Goal: Information Seeking & Learning: Check status

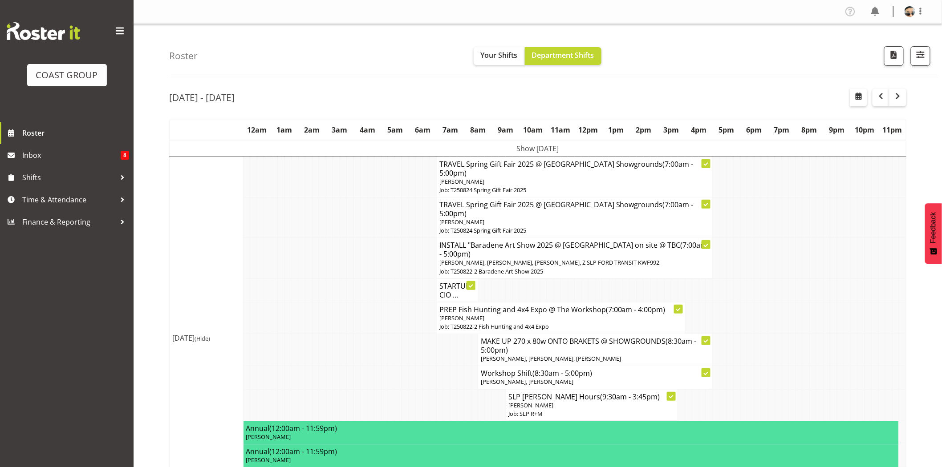
click at [825, 29] on div "Roster Your Shifts Department Shifts 1 Locations Clear CARLTON EVENTS Carlton H…" at bounding box center [553, 49] width 768 height 51
click at [803, 56] on div "Roster Your Shifts Department Shifts 1 Locations Clear CARLTON EVENTS Carlton H…" at bounding box center [553, 49] width 768 height 51
click at [923, 57] on span "button" at bounding box center [921, 55] width 12 height 12
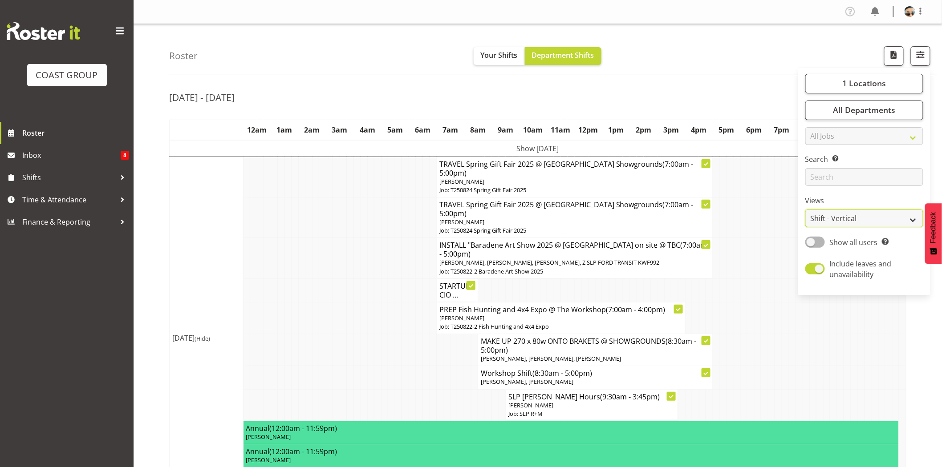
click at [865, 214] on select "Staff Role Shift - Horizontal Shift - Vertical Staff - Location" at bounding box center [864, 219] width 118 height 18
select select "staff"
click at [806, 210] on select "Staff Role Shift - Horizontal Shift - Vertical Staff - Location" at bounding box center [864, 219] width 118 height 18
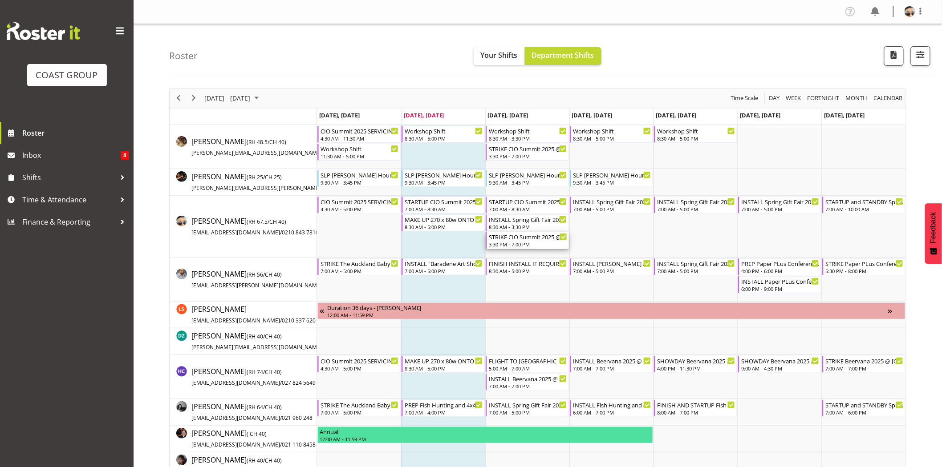
click at [517, 239] on div "STRIKE CIO Summit 2025 @ Viaduct Events Center On SIte @ 1600" at bounding box center [528, 236] width 78 height 9
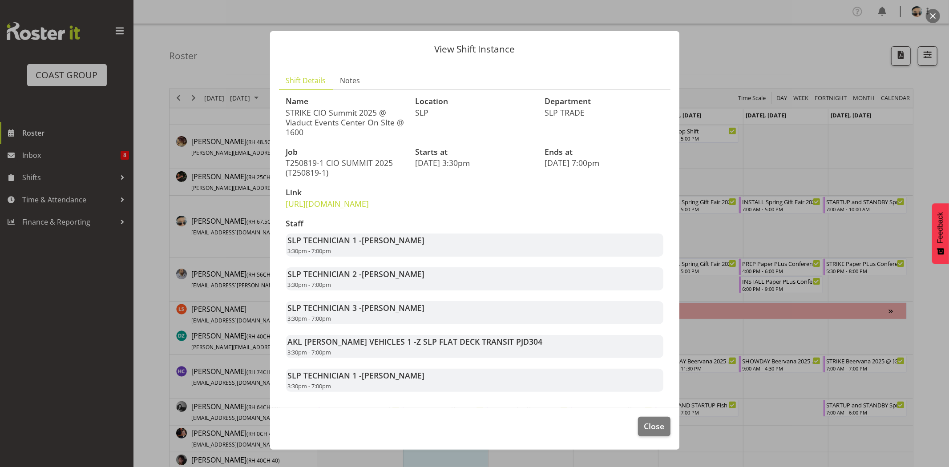
scroll to position [11, 0]
drag, startPoint x: 365, startPoint y: 286, endPoint x: 398, endPoint y: 285, distance: 33.4
click at [398, 280] on span "Aof Anujarawat" at bounding box center [393, 274] width 63 height 11
click at [401, 280] on span "Aof Anujarawat" at bounding box center [393, 274] width 63 height 11
drag, startPoint x: 318, startPoint y: 283, endPoint x: 405, endPoint y: 287, distance: 86.9
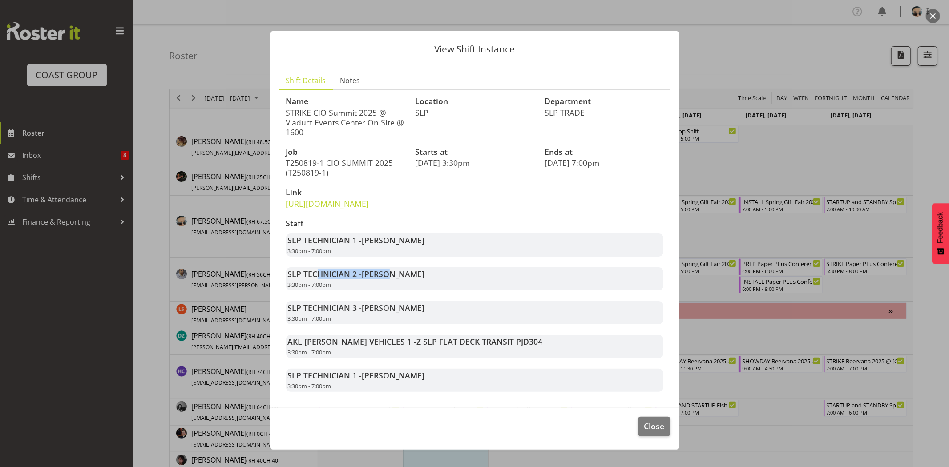
click at [401, 280] on strong "SLP TECHNICIAN 2 - Aof Anujarawat" at bounding box center [356, 274] width 137 height 11
click at [405, 280] on span "Aof Anujarawat" at bounding box center [393, 274] width 63 height 11
click at [651, 432] on span "Close" at bounding box center [654, 427] width 20 height 12
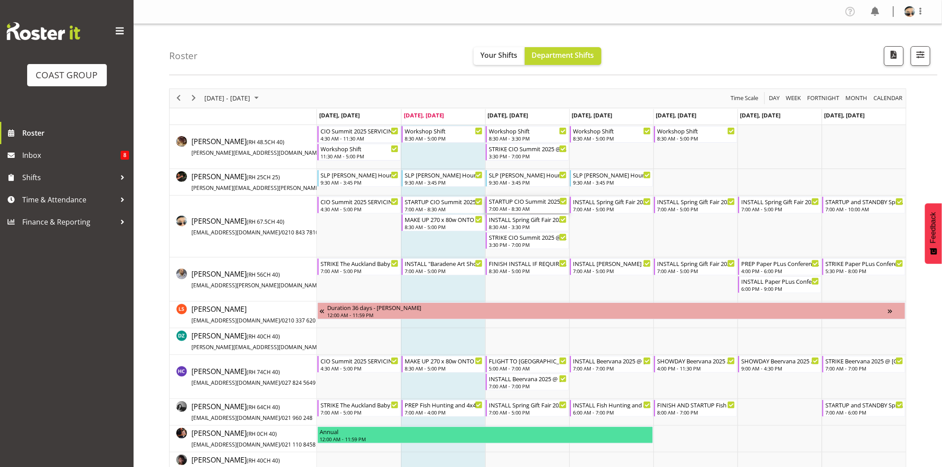
click at [533, 202] on div "STARTUP CIO Summit 2025 @ Viaduct Events Center On SIte @ 0500" at bounding box center [528, 201] width 78 height 9
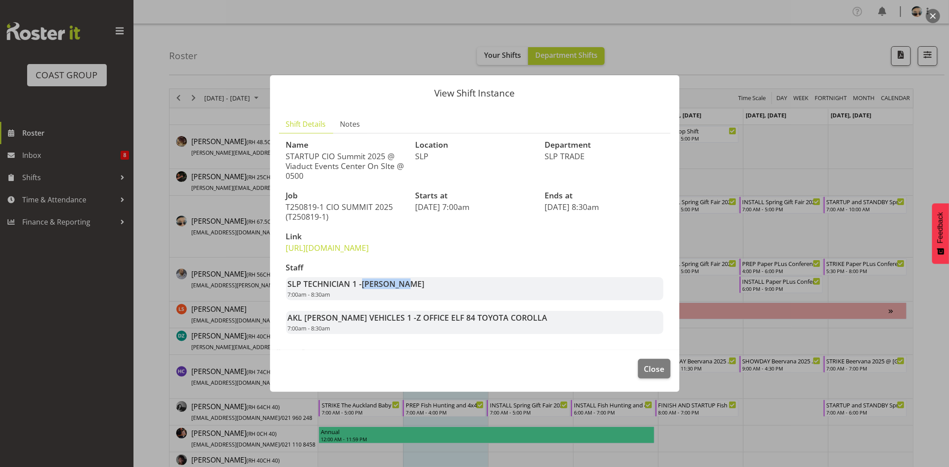
drag, startPoint x: 375, startPoint y: 294, endPoint x: 403, endPoint y: 294, distance: 28.5
click at [403, 289] on strong "SLP TECHNICIAN 1 - Aof Anujarawat" at bounding box center [356, 284] width 137 height 11
click at [403, 289] on span "Aof Anujarawat" at bounding box center [393, 284] width 63 height 11
click at [668, 389] on footer "Close" at bounding box center [475, 371] width 410 height 42
click at [659, 375] on span "Close" at bounding box center [654, 369] width 20 height 12
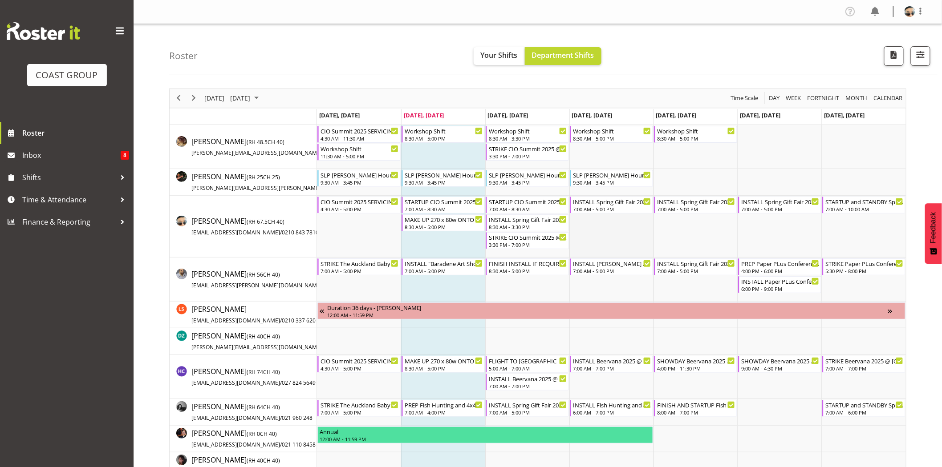
click at [588, 249] on td "Timeline Week of August 19, 2025" at bounding box center [611, 227] width 84 height 62
click at [843, 207] on div "7:00 AM - 10:00 AM" at bounding box center [864, 208] width 78 height 7
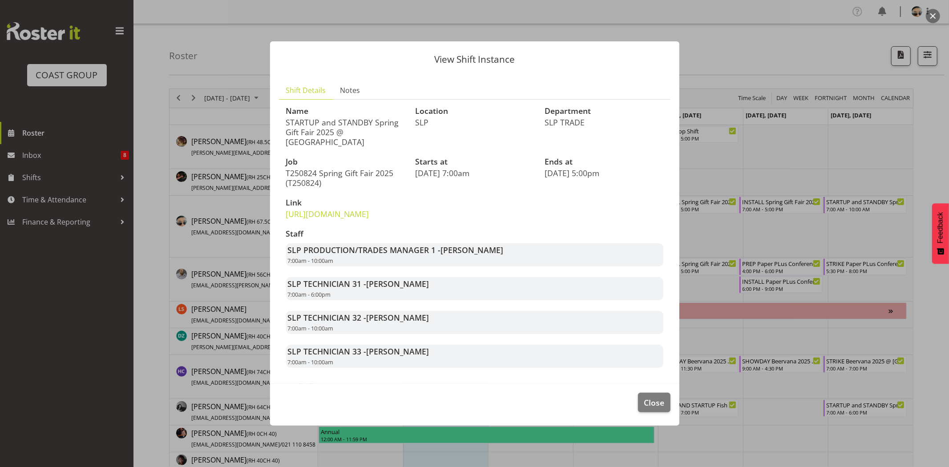
drag, startPoint x: 439, startPoint y: 261, endPoint x: 536, endPoint y: 265, distance: 96.3
click at [536, 265] on div "SLP PRODUCTION/TRADES MANAGER 1 - Shaun Dalgetty 7:00am - 10:00am" at bounding box center [474, 254] width 377 height 23
drag, startPoint x: 439, startPoint y: 260, endPoint x: 491, endPoint y: 255, distance: 51.5
click at [491, 255] on strong "SLP PRODUCTION/TRADES MANAGER 1 - Shaun Dalgetty" at bounding box center [396, 250] width 216 height 11
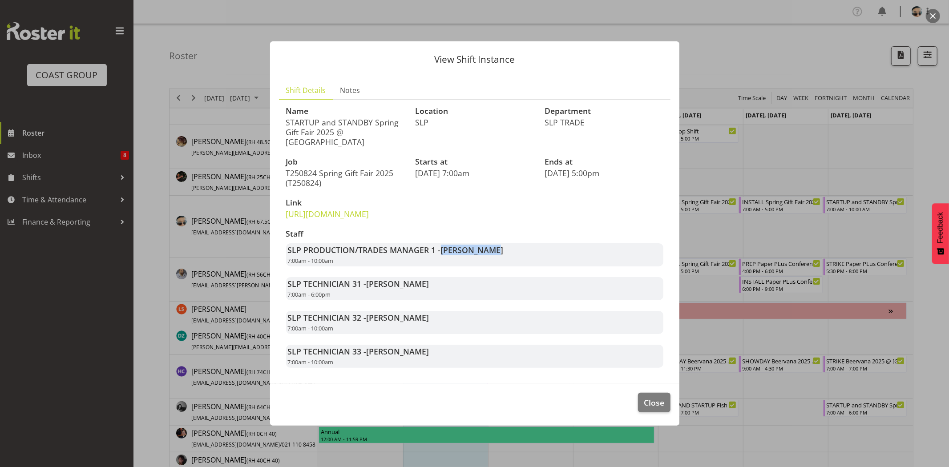
click at [491, 255] on span "Shaun Dalgetty" at bounding box center [472, 250] width 63 height 11
click at [661, 409] on span "Close" at bounding box center [654, 403] width 20 height 12
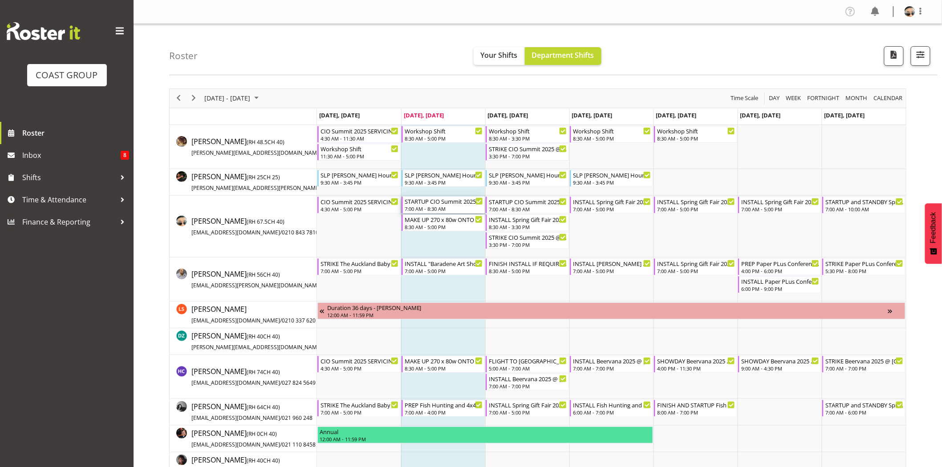
click at [446, 203] on div "STARTUP CIO Summit 2025 @ Viaduct Events Center On SIte @ 0500" at bounding box center [444, 201] width 78 height 9
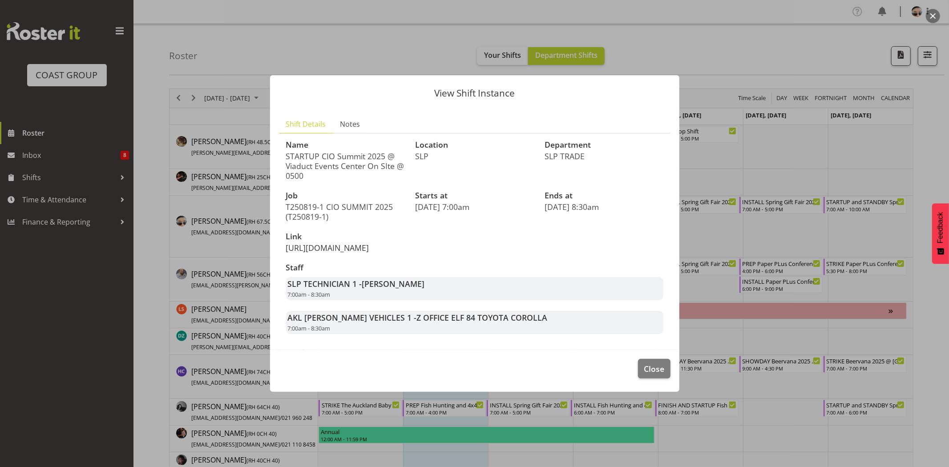
click at [369, 243] on link "https://drive.google.com/drive/folders/1rCaqycm1Hoqo3uPoSZjWozSjfDGMyoeO" at bounding box center [327, 248] width 83 height 11
click at [648, 375] on span "Close" at bounding box center [654, 369] width 20 height 12
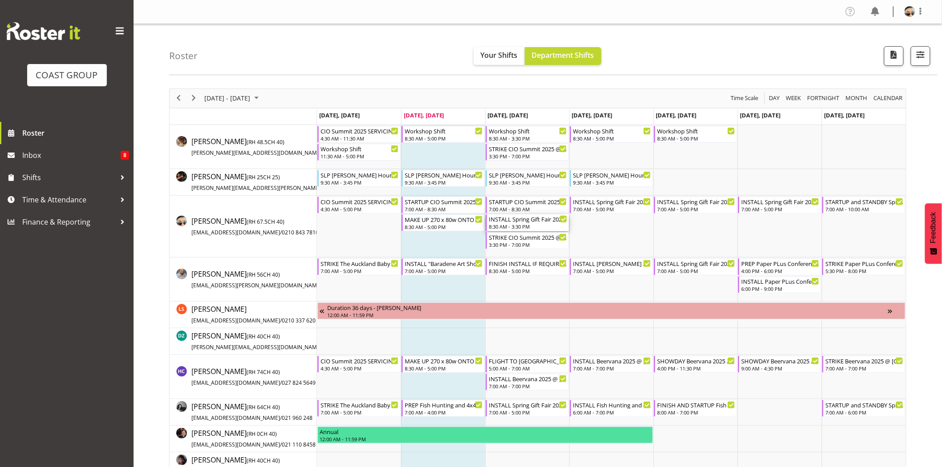
click at [540, 227] on div "8:30 AM - 3:30 PM" at bounding box center [528, 226] width 78 height 7
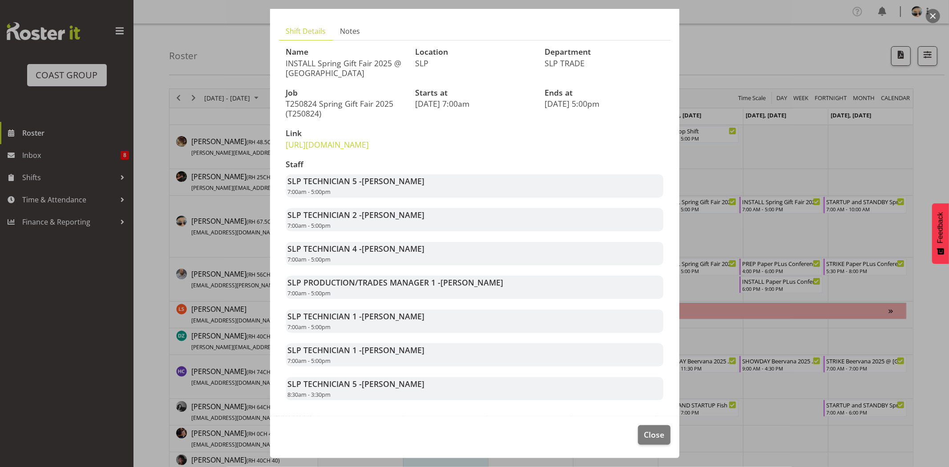
scroll to position [69, 0]
drag, startPoint x: 363, startPoint y: 211, endPoint x: 445, endPoint y: 223, distance: 82.8
click at [445, 223] on div "SLP TECHNICIAN 2 - Michel Bonette 7:00am - 5:00pm" at bounding box center [474, 219] width 377 height 23
drag, startPoint x: 363, startPoint y: 212, endPoint x: 410, endPoint y: 216, distance: 47.3
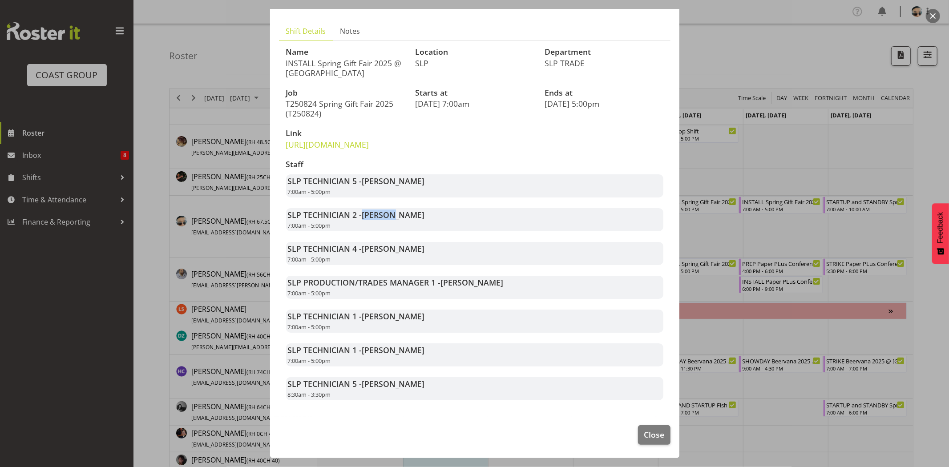
click at [410, 216] on span "Michel Bonette" at bounding box center [393, 215] width 63 height 11
click at [411, 216] on span "Michel Bonette" at bounding box center [393, 215] width 63 height 11
click at [350, 216] on strong "SLP TECHNICIAN 2 - Michel Bonette" at bounding box center [356, 215] width 137 height 11
click at [375, 216] on span "Michel Bonette" at bounding box center [393, 215] width 63 height 11
drag, startPoint x: 371, startPoint y: 217, endPoint x: 383, endPoint y: 217, distance: 12.0
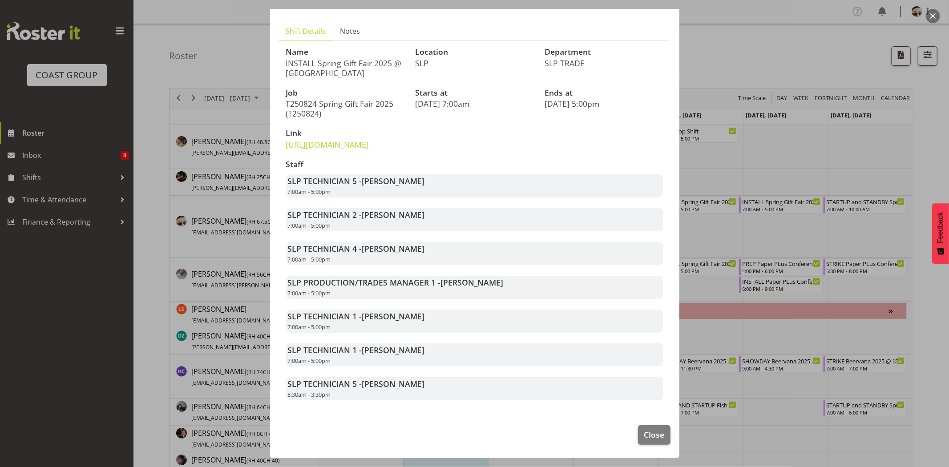
click at [381, 217] on span "Michel Bonette" at bounding box center [393, 215] width 63 height 11
click at [383, 217] on span "Michel Bonette" at bounding box center [393, 215] width 63 height 11
drag, startPoint x: 365, startPoint y: 217, endPoint x: 432, endPoint y: 219, distance: 66.3
click at [432, 219] on div "SLP TECHNICIAN 2 - Michel Bonette 7:00am - 5:00pm" at bounding box center [474, 219] width 377 height 23
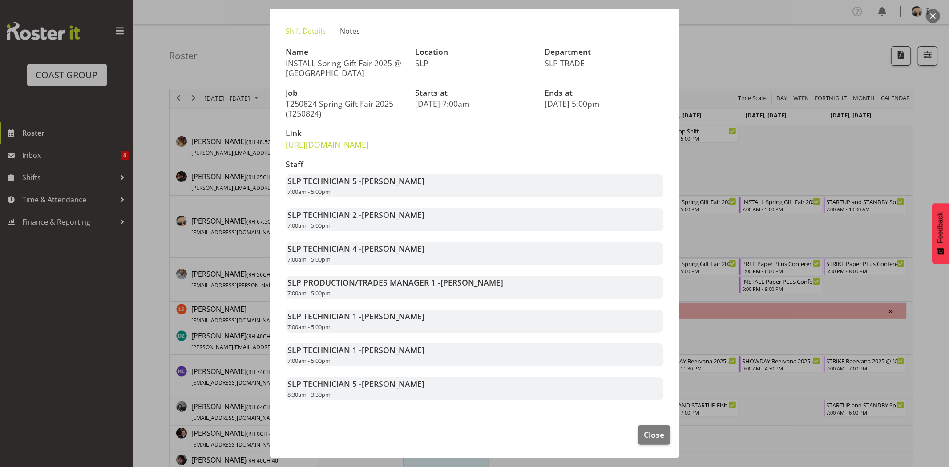
drag, startPoint x: 359, startPoint y: 245, endPoint x: 429, endPoint y: 255, distance: 70.6
click at [428, 255] on div "SLP TECHNICIAN 4 - Raf Hannah 7:00am - 5:00pm" at bounding box center [474, 253] width 377 height 23
click at [429, 255] on div "SLP TECHNICIAN 4 - Raf Hannah 7:00am - 5:00pm" at bounding box center [474, 253] width 377 height 23
drag, startPoint x: 362, startPoint y: 244, endPoint x: 446, endPoint y: 253, distance: 84.2
click at [446, 253] on div "SLP TECHNICIAN 4 - Raf Hannah 7:00am - 5:00pm" at bounding box center [474, 253] width 377 height 23
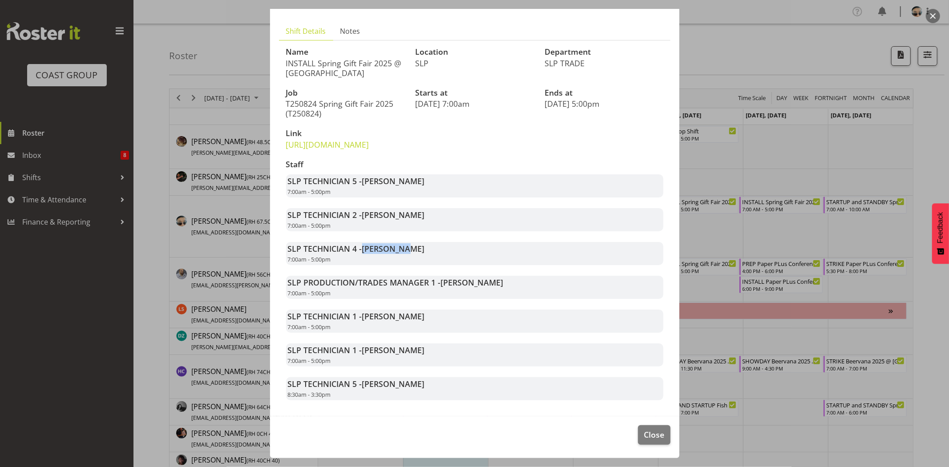
click at [446, 253] on div "SLP TECHNICIAN 4 - Raf Hannah 7:00am - 5:00pm" at bounding box center [474, 253] width 377 height 23
drag, startPoint x: 449, startPoint y: 284, endPoint x: 515, endPoint y: 285, distance: 66.8
click at [514, 285] on div "SLP PRODUCTION/TRADES MANAGER 1 - Shaun Dalgetty 7:00am - 5:00pm" at bounding box center [474, 287] width 377 height 23
click at [515, 285] on div "SLP PRODUCTION/TRADES MANAGER 1 - Shaun Dalgetty 7:00am - 5:00pm" at bounding box center [474, 287] width 377 height 23
drag, startPoint x: 363, startPoint y: 314, endPoint x: 417, endPoint y: 315, distance: 53.4
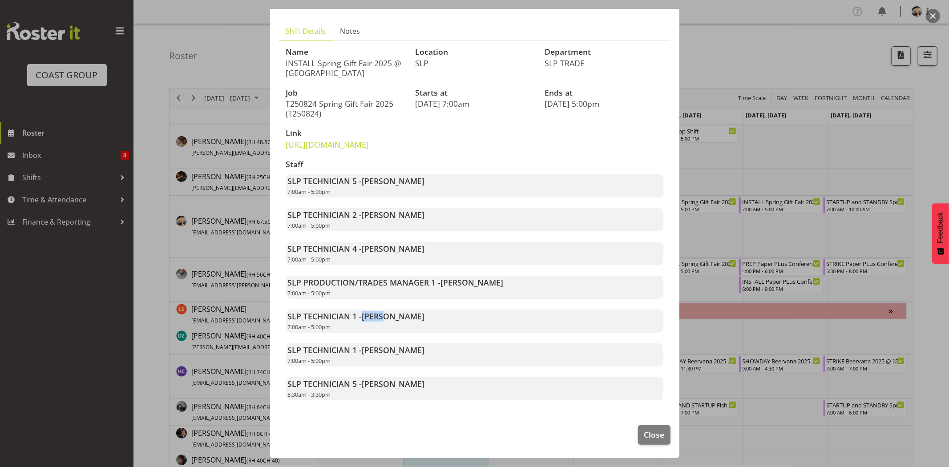
click at [412, 315] on strong "SLP TECHNICIAN 1 - Rosey McKimmie" at bounding box center [356, 316] width 137 height 11
click at [419, 315] on span "Rosey McKimmie" at bounding box center [393, 316] width 63 height 11
drag, startPoint x: 357, startPoint y: 349, endPoint x: 421, endPoint y: 354, distance: 64.3
click at [420, 354] on div "SLP TECHNICIAN 1 - Stuart Korunic 7:00am - 5:00pm" at bounding box center [474, 355] width 377 height 23
click at [423, 355] on div "SLP TECHNICIAN 1 - Stuart Korunic 7:00am - 5:00pm" at bounding box center [474, 355] width 377 height 23
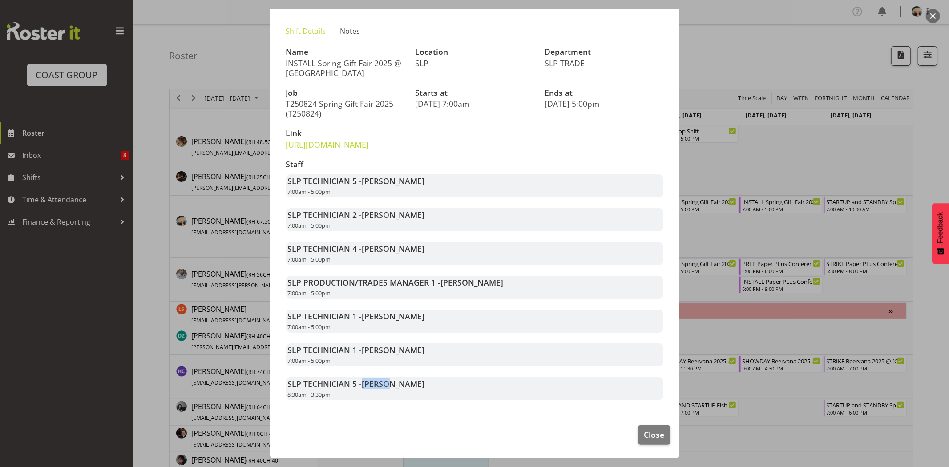
drag, startPoint x: 389, startPoint y: 381, endPoint x: 412, endPoint y: 384, distance: 22.9
click at [408, 383] on div "SLP TECHNICIAN 5 - Aof Anujarawat 8:30am - 3:30pm" at bounding box center [474, 388] width 377 height 23
click at [412, 384] on span "Aof Anujarawat" at bounding box center [393, 384] width 63 height 11
click at [369, 139] on link "https://drive.google.com/drive/folders/15RASuIGNRkNRA6QeOp-QFggX3PARhj8R" at bounding box center [327, 144] width 83 height 11
click at [646, 442] on button "Close" at bounding box center [654, 436] width 32 height 20
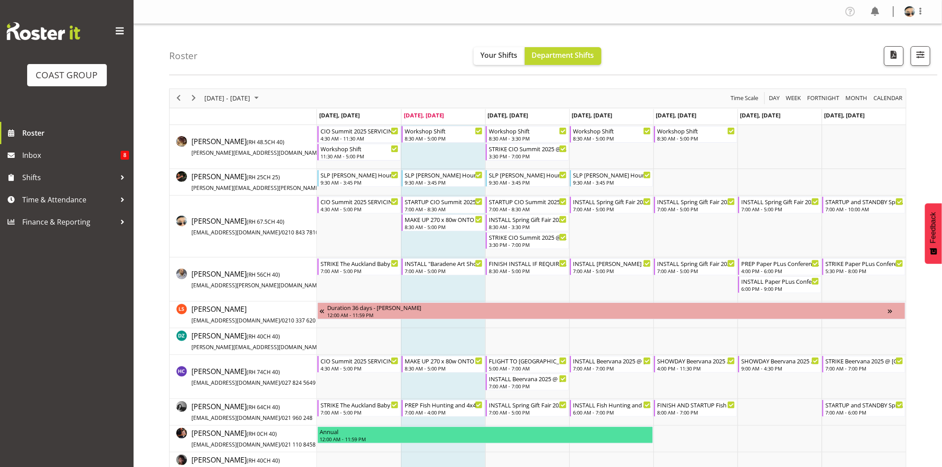
click at [435, 245] on td "Timeline Week of August 19, 2025" at bounding box center [443, 227] width 84 height 62
click at [542, 236] on div "STRIKE CIO Summit 2025 @ Viaduct Events Center On SIte @ 1600" at bounding box center [528, 236] width 78 height 9
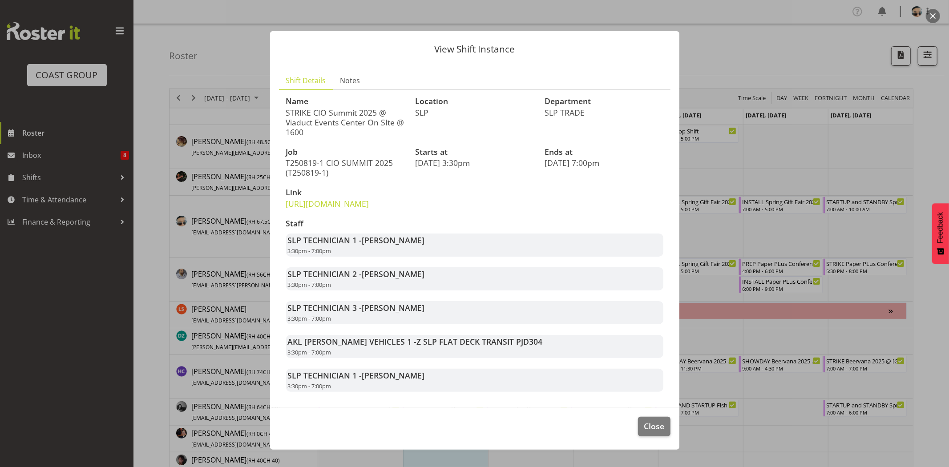
drag, startPoint x: 298, startPoint y: 118, endPoint x: 350, endPoint y: 125, distance: 52.0
click at [350, 125] on p "STRIKE CIO Summit 2025 @ Viaduct Events Center On SIte @ 1600" at bounding box center [345, 122] width 119 height 29
click at [350, 124] on p "STRIKE CIO Summit 2025 @ Viaduct Events Center On SIte @ 1600" at bounding box center [345, 122] width 119 height 29
drag, startPoint x: 314, startPoint y: 110, endPoint x: 348, endPoint y: 116, distance: 34.8
click at [348, 116] on p "STRIKE CIO Summit 2025 @ Viaduct Events Center On SIte @ 1600" at bounding box center [345, 122] width 119 height 29
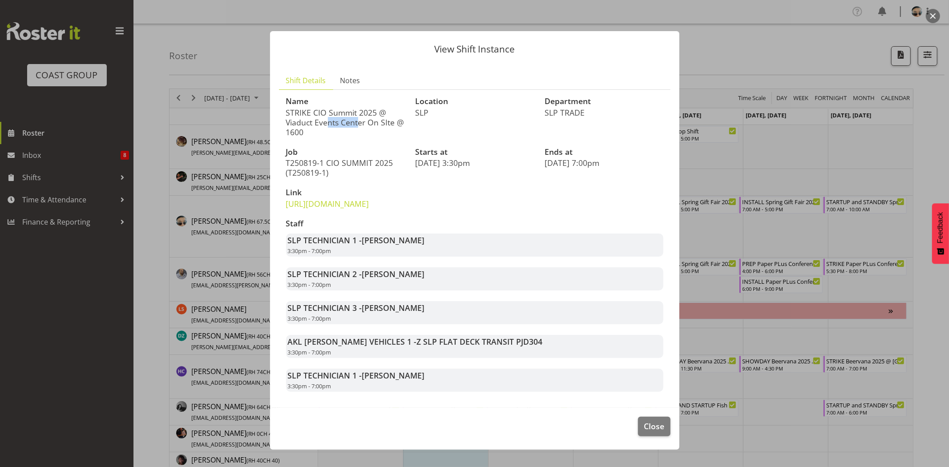
click at [349, 116] on p "STRIKE CIO Summit 2025 @ Viaduct Events Center On SIte @ 1600" at bounding box center [345, 122] width 119 height 29
drag, startPoint x: 313, startPoint y: 114, endPoint x: 366, endPoint y: 117, distance: 53.1
click at [366, 117] on p "STRIKE CIO Summit 2025 @ Viaduct Events Center On SIte @ 1600" at bounding box center [345, 122] width 119 height 29
click at [371, 117] on p "STRIKE CIO Summit 2025 @ Viaduct Events Center On SIte @ 1600" at bounding box center [345, 122] width 119 height 29
drag, startPoint x: 312, startPoint y: 114, endPoint x: 363, endPoint y: 117, distance: 51.3
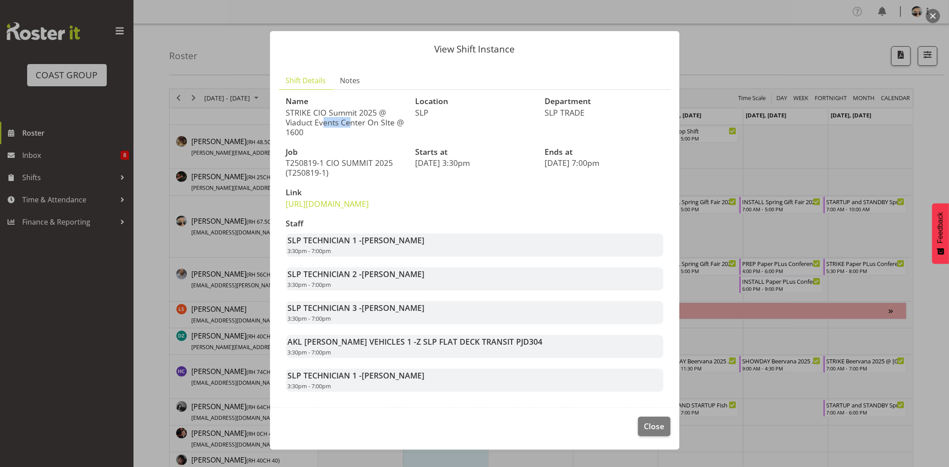
click at [361, 117] on p "STRIKE CIO Summit 2025 @ Viaduct Events Center On SIte @ 1600" at bounding box center [345, 122] width 119 height 29
click at [369, 117] on p "STRIKE CIO Summit 2025 @ Viaduct Events Center On SIte @ 1600" at bounding box center [345, 122] width 119 height 29
drag, startPoint x: 312, startPoint y: 122, endPoint x: 354, endPoint y: 128, distance: 43.1
click at [353, 128] on p "STRIKE CIO Summit 2025 @ Viaduct Events Center On SIte @ 1600" at bounding box center [345, 122] width 119 height 29
click at [356, 127] on p "STRIKE CIO Summit 2025 @ Viaduct Events Center On SIte @ 1600" at bounding box center [345, 122] width 119 height 29
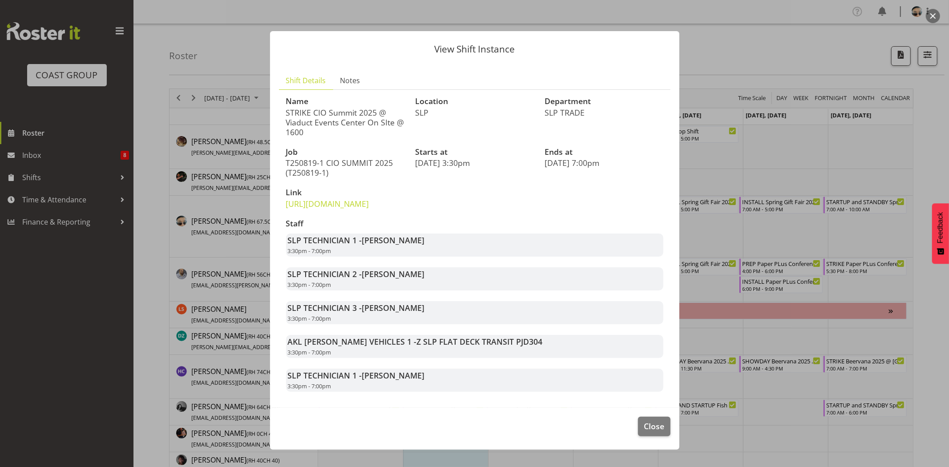
drag, startPoint x: 285, startPoint y: 116, endPoint x: 291, endPoint y: 119, distance: 7.0
click at [288, 118] on div "Name STRIKE CIO Summit 2025 @ Viaduct Events Center On SIte @ 1600" at bounding box center [346, 117] width 130 height 51
click at [644, 432] on span "Close" at bounding box center [654, 427] width 20 height 12
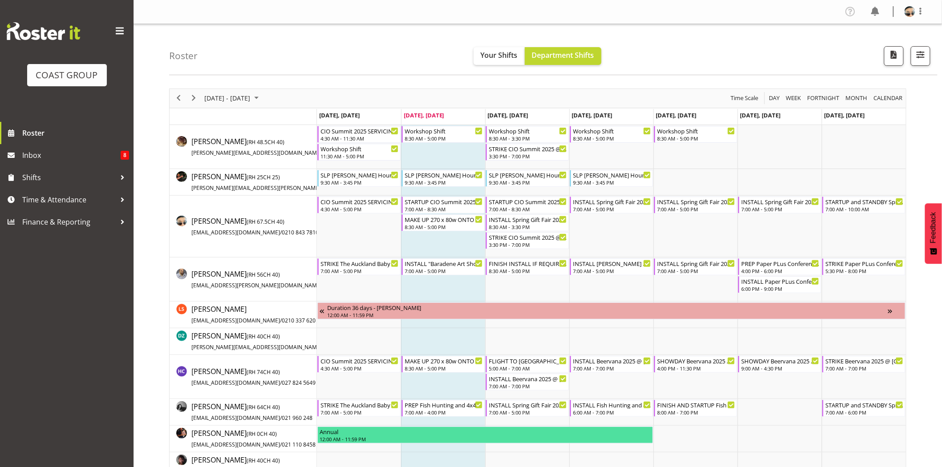
click at [451, 162] on td "Timeline Week of August 19, 2025" at bounding box center [443, 147] width 84 height 44
click at [460, 203] on div "STARTUP CIO Summit 2025 @ Viaduct Events Center On SIte @ 0500" at bounding box center [444, 201] width 78 height 9
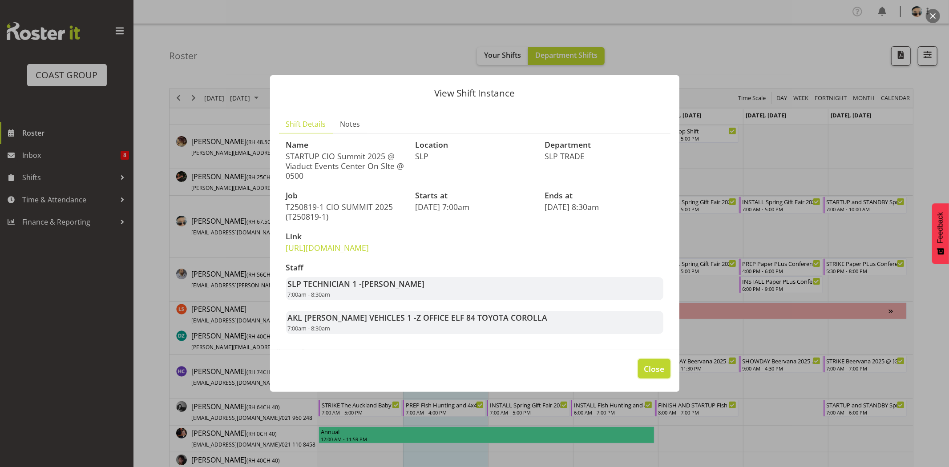
click at [646, 375] on span "Close" at bounding box center [654, 369] width 20 height 12
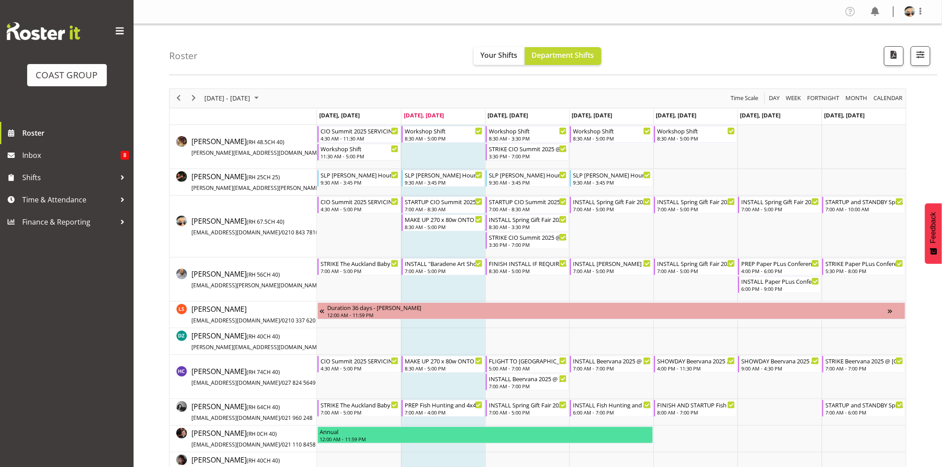
click at [467, 160] on td "Timeline Week of August 19, 2025" at bounding box center [443, 147] width 84 height 44
click at [519, 201] on div "STARTUP CIO Summit 2025 @ Viaduct Events Center On SIte @ 0500" at bounding box center [528, 201] width 78 height 9
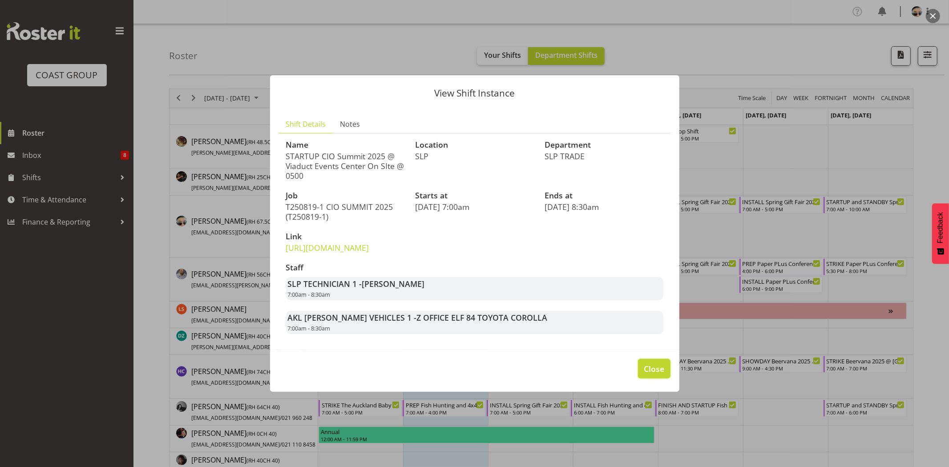
click at [660, 375] on span "Close" at bounding box center [654, 369] width 20 height 12
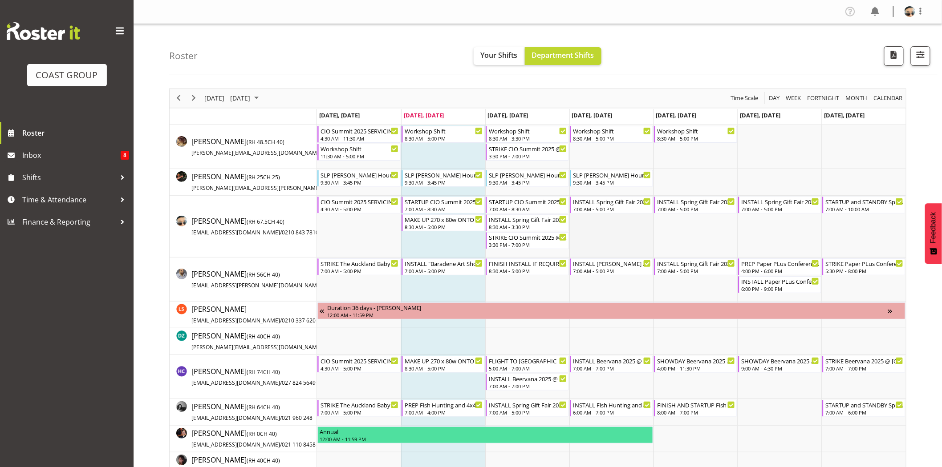
click at [592, 235] on td "Timeline Week of August 19, 2025" at bounding box center [611, 227] width 84 height 62
click at [602, 205] on div "INSTALL Spring Gift Fair 2025 @ Auckland Showgrounds" at bounding box center [612, 201] width 78 height 9
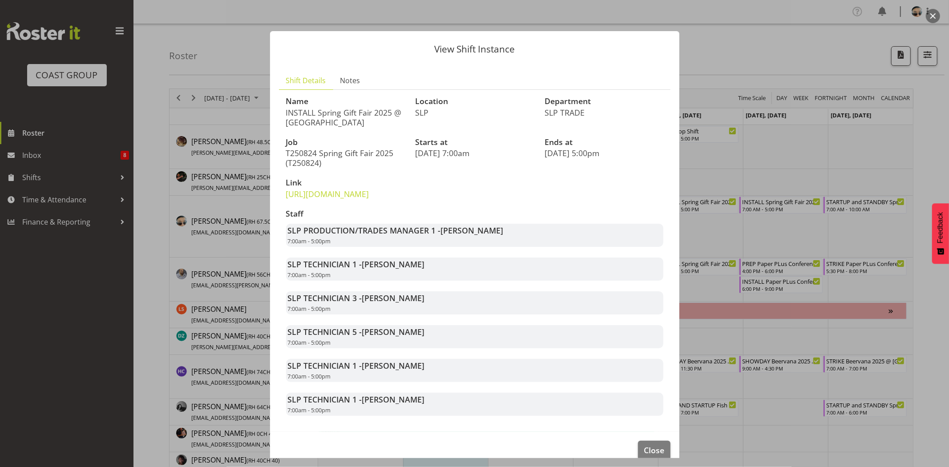
drag, startPoint x: 296, startPoint y: 112, endPoint x: 388, endPoint y: 112, distance: 92.6
click at [388, 112] on p "INSTALL Spring Gift Fair 2025 @ Auckland Showgrounds" at bounding box center [345, 118] width 119 height 20
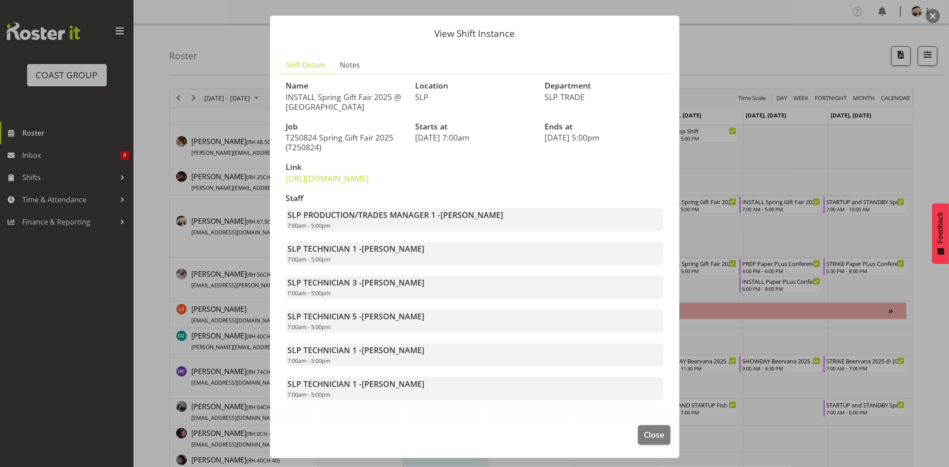
click at [449, 430] on footer "Close" at bounding box center [475, 438] width 410 height 42
drag, startPoint x: 365, startPoint y: 328, endPoint x: 477, endPoint y: 319, distance: 112.1
click at [477, 319] on div "SLP TECHNICIAN 5 - Raf Hannah 7:00am - 5:00pm" at bounding box center [474, 321] width 377 height 23
click at [402, 313] on span "Raf Hannah" at bounding box center [393, 316] width 63 height 11
drag, startPoint x: 357, startPoint y: 310, endPoint x: 451, endPoint y: 316, distance: 95.0
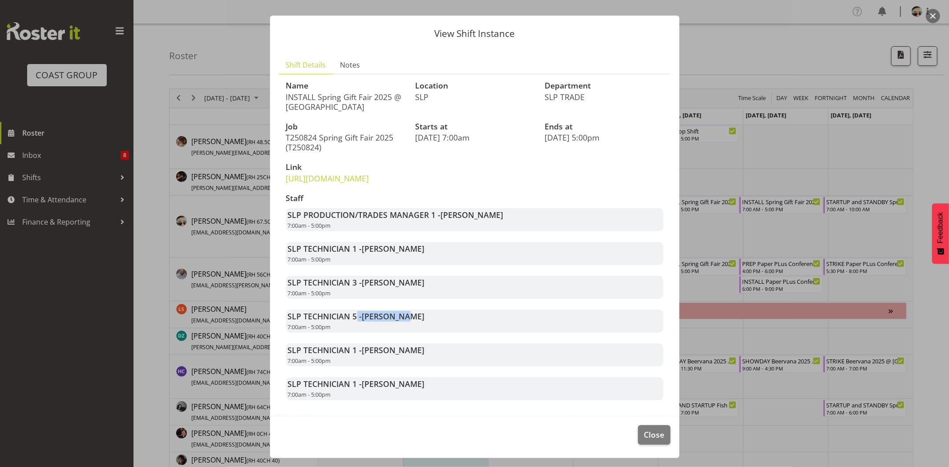
click at [451, 316] on div "SLP TECHNICIAN 5 - Raf Hannah 7:00am - 5:00pm" at bounding box center [474, 321] width 377 height 23
drag, startPoint x: 389, startPoint y: 286, endPoint x: 443, endPoint y: 289, distance: 53.5
click at [443, 290] on div "SLP TECHNICIAN 3 - Michel Bonette 7:00am - 5:00pm" at bounding box center [474, 287] width 377 height 23
click at [443, 289] on div "SLP TECHNICIAN 3 - Michel Bonette 7:00am - 5:00pm" at bounding box center [474, 287] width 377 height 23
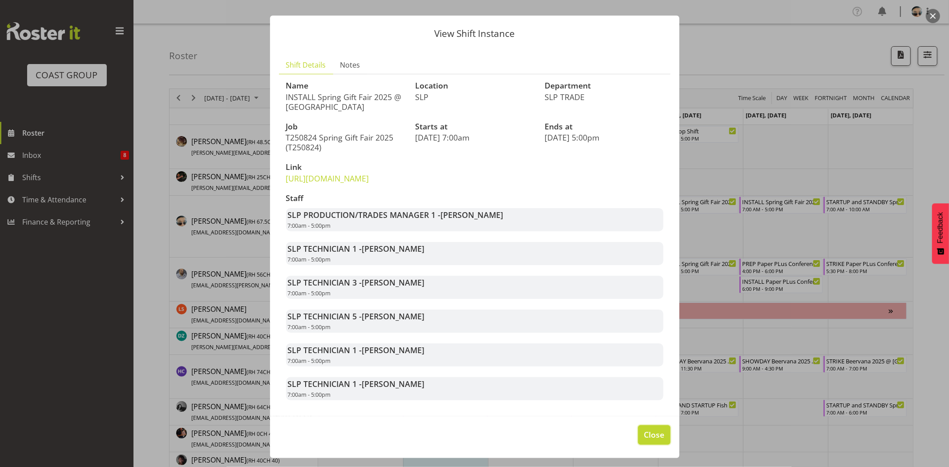
click at [647, 433] on span "Close" at bounding box center [654, 435] width 20 height 12
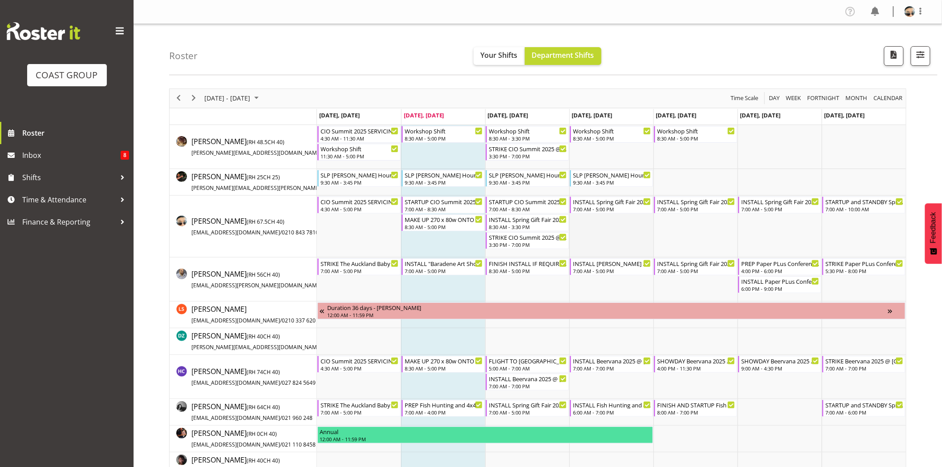
click at [589, 224] on td "Timeline Week of August 19, 2025" at bounding box center [611, 227] width 84 height 62
click at [686, 199] on div "INSTALL Spring Gift Fair 2025 @ Auckland Showgrounds" at bounding box center [696, 201] width 78 height 9
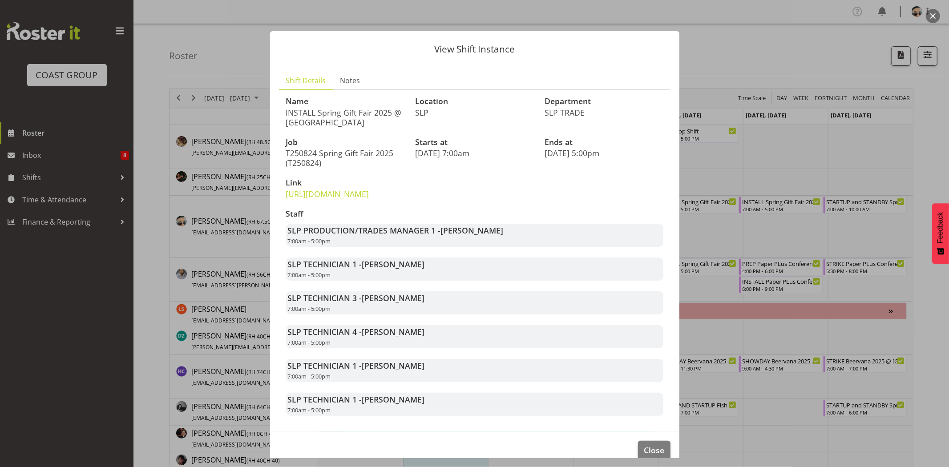
drag, startPoint x: 358, startPoint y: 283, endPoint x: 424, endPoint y: 285, distance: 65.9
click at [424, 281] on div "SLP TECHNICIAN 1 - Aof Anujarawat 7:00am - 5:00pm" at bounding box center [474, 269] width 377 height 23
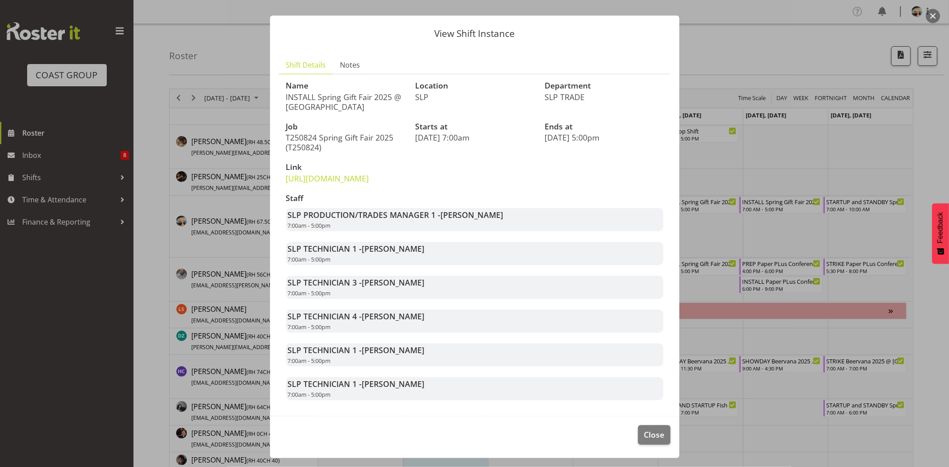
drag, startPoint x: 362, startPoint y: 251, endPoint x: 444, endPoint y: 259, distance: 82.3
click at [442, 259] on div "SLP TECHNICIAN 1 - Aof Anujarawat 7:00am - 5:00pm" at bounding box center [474, 253] width 377 height 23
click at [444, 259] on div "SLP TECHNICIAN 1 - Aof Anujarawat 7:00am - 5:00pm" at bounding box center [474, 253] width 377 height 23
drag, startPoint x: 364, startPoint y: 279, endPoint x: 434, endPoint y: 289, distance: 71.5
click at [433, 289] on div "SLP TECHNICIAN 3 - Michel Bonette 7:00am - 5:00pm" at bounding box center [474, 287] width 377 height 23
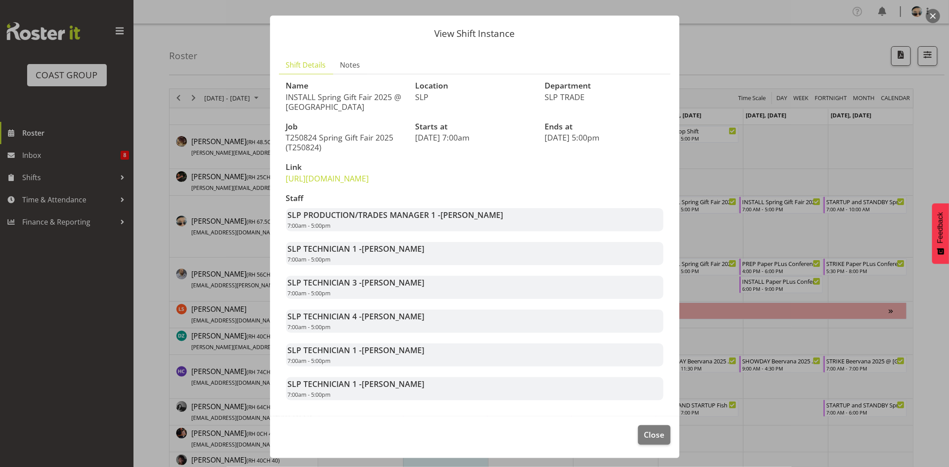
click at [434, 289] on div "SLP TECHNICIAN 3 - Michel Bonette 7:00am - 5:00pm" at bounding box center [474, 287] width 377 height 23
drag, startPoint x: 358, startPoint y: 314, endPoint x: 421, endPoint y: 315, distance: 62.3
click at [421, 315] on div "SLP TECHNICIAN 4 - Coel Phillips 7:00am - 5:00pm" at bounding box center [474, 321] width 377 height 23
click at [429, 315] on div "SLP TECHNICIAN 4 - Coel Phillips 7:00am - 5:00pm" at bounding box center [474, 321] width 377 height 23
click at [348, 339] on div "Staff SLP PRODUCTION/TRADES MANAGER 1 - Shaun Dalgetty 7:00am - 5:00pm SLP TECH…" at bounding box center [475, 297] width 388 height 217
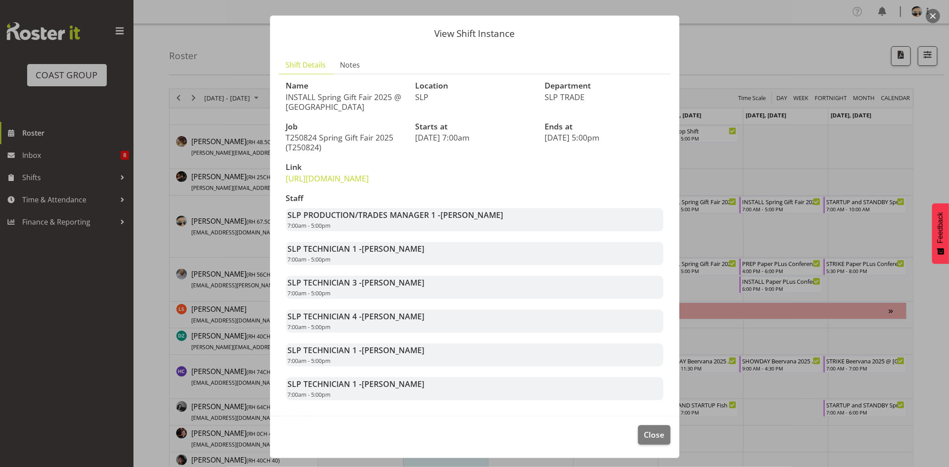
drag, startPoint x: 365, startPoint y: 343, endPoint x: 428, endPoint y: 352, distance: 63.5
click at [423, 350] on div "Staff SLP PRODUCTION/TRADES MANAGER 1 - Shaun Dalgetty 7:00am - 5:00pm SLP TECH…" at bounding box center [475, 297] width 388 height 217
click at [428, 352] on div "SLP TECHNICIAN 1 - Stuart Korunic 7:00am - 5:00pm" at bounding box center [474, 355] width 377 height 23
click at [644, 434] on span "Close" at bounding box center [654, 435] width 20 height 12
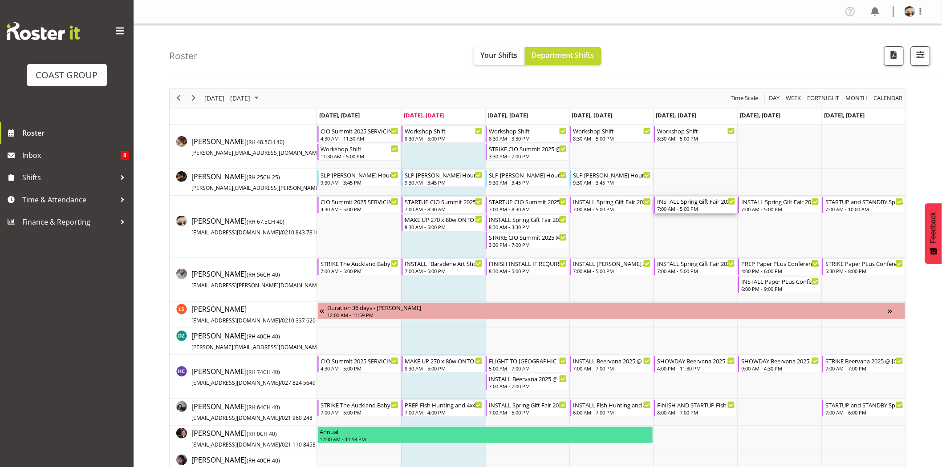
click at [720, 209] on div "7:00 AM - 5:00 PM" at bounding box center [696, 208] width 78 height 7
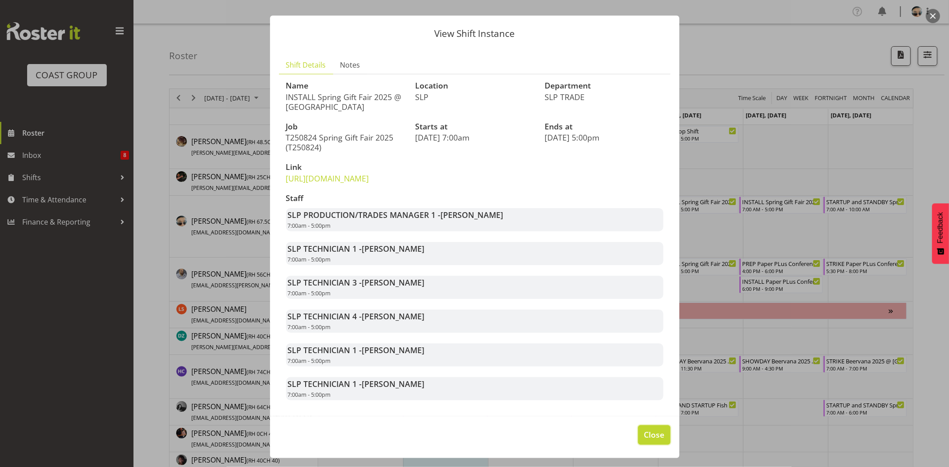
click at [648, 435] on span "Close" at bounding box center [654, 435] width 20 height 12
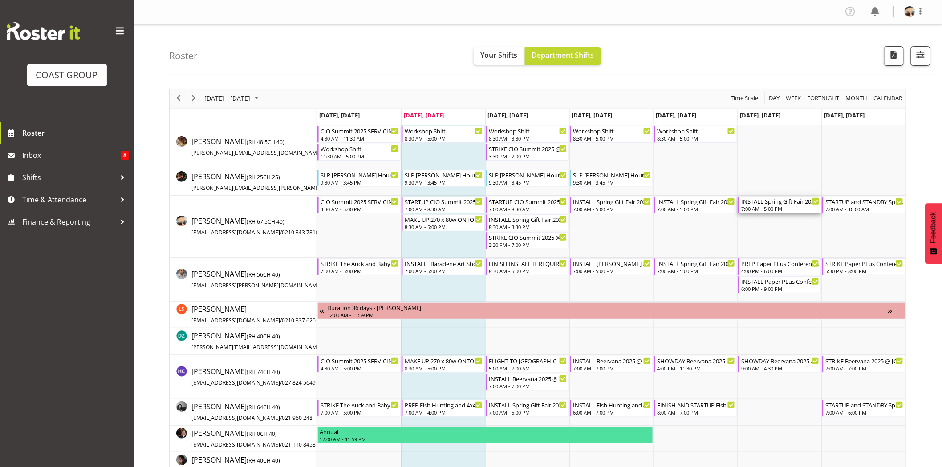
click at [795, 207] on div "7:00 AM - 5:00 PM" at bounding box center [780, 208] width 78 height 7
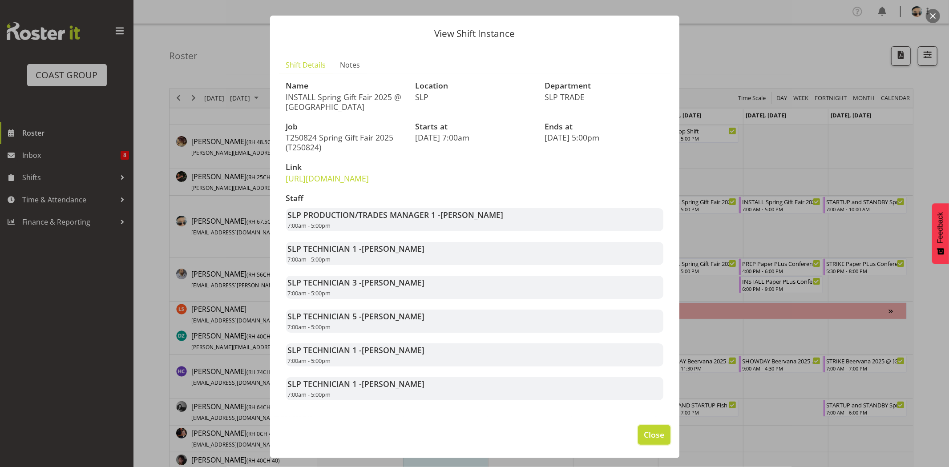
click at [655, 431] on span "Close" at bounding box center [654, 435] width 20 height 12
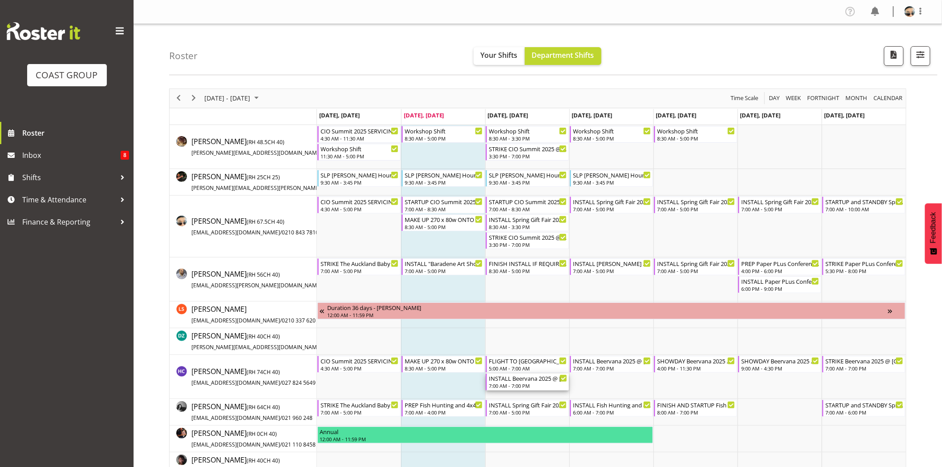
click at [538, 387] on div "7:00 AM - 7:00 PM" at bounding box center [528, 385] width 78 height 7
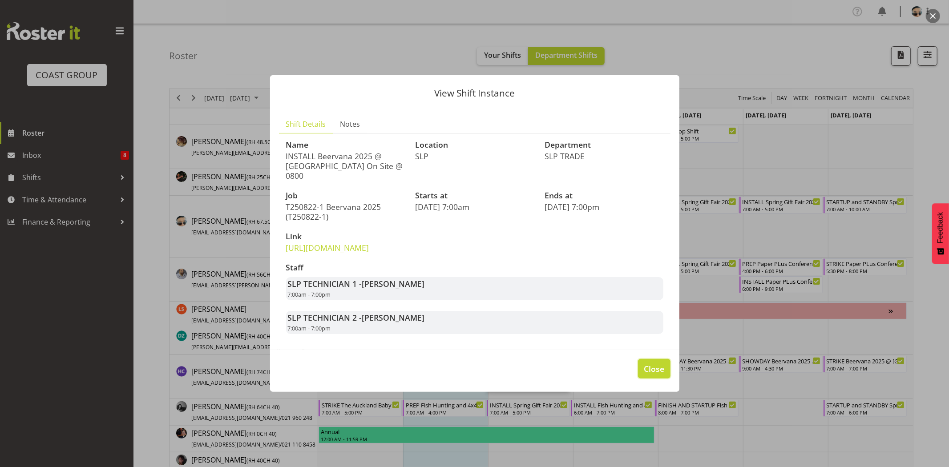
click at [651, 374] on span "Close" at bounding box center [654, 369] width 20 height 12
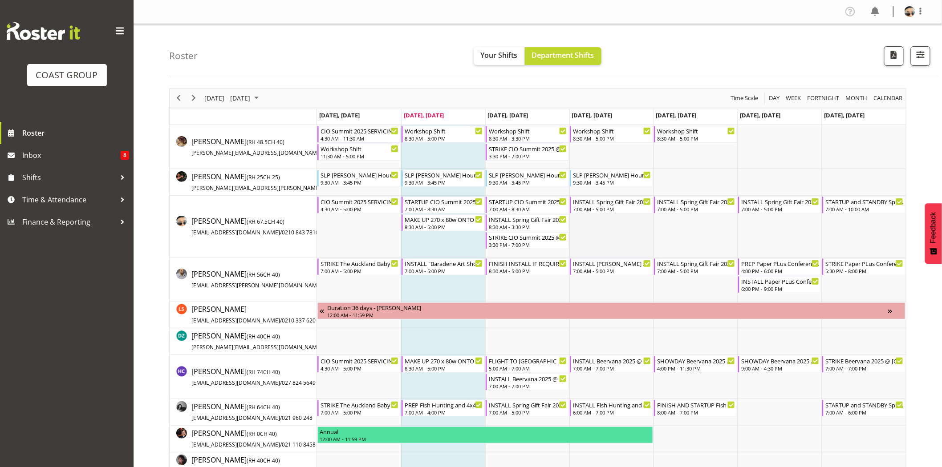
click at [615, 236] on td "Timeline Week of August 19, 2025" at bounding box center [611, 227] width 84 height 62
click at [191, 97] on span "Next" at bounding box center [193, 98] width 11 height 11
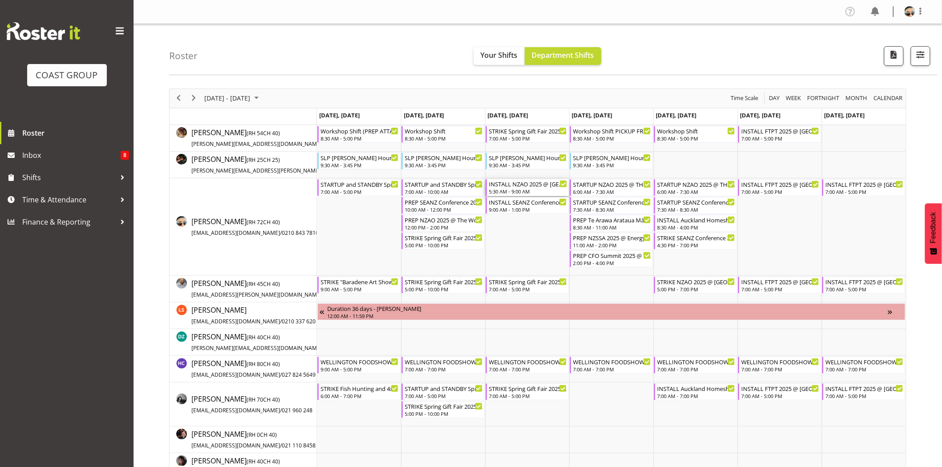
click at [496, 193] on div "5:30 AM - 9:00 AM" at bounding box center [528, 191] width 78 height 7
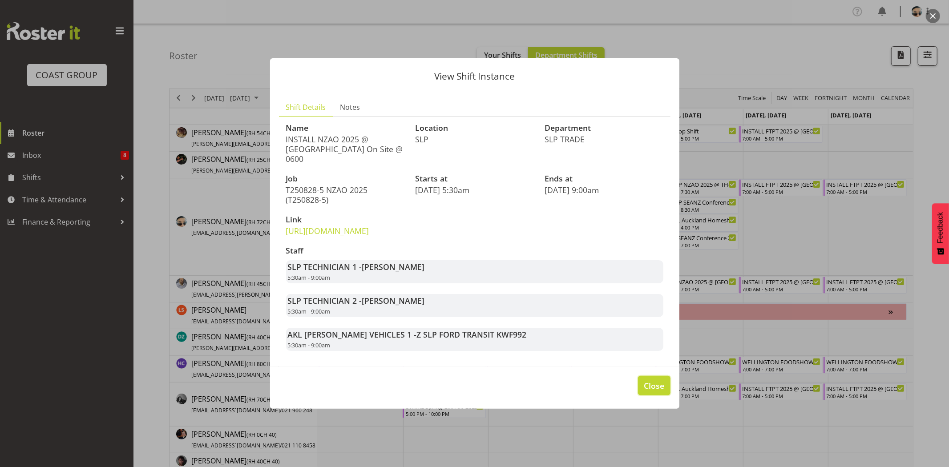
click at [641, 394] on button "Close" at bounding box center [654, 386] width 32 height 20
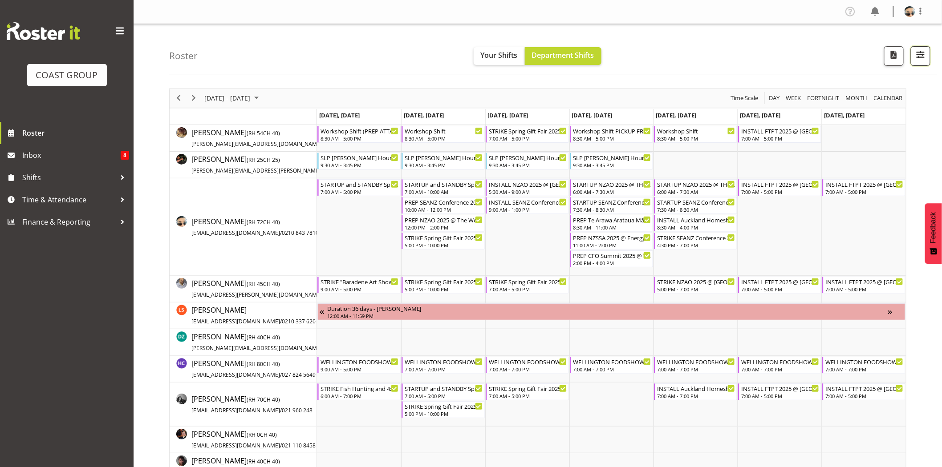
click at [919, 61] on button "button" at bounding box center [921, 56] width 20 height 20
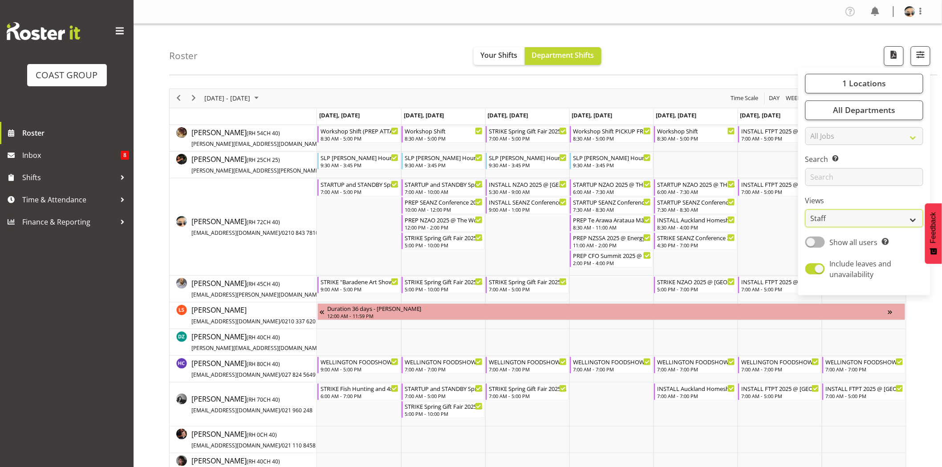
click at [875, 214] on select "Staff Role Shift - Horizontal Shift - Vertical Staff - Location" at bounding box center [864, 219] width 118 height 18
click at [196, 52] on h4 "Roster" at bounding box center [183, 56] width 28 height 10
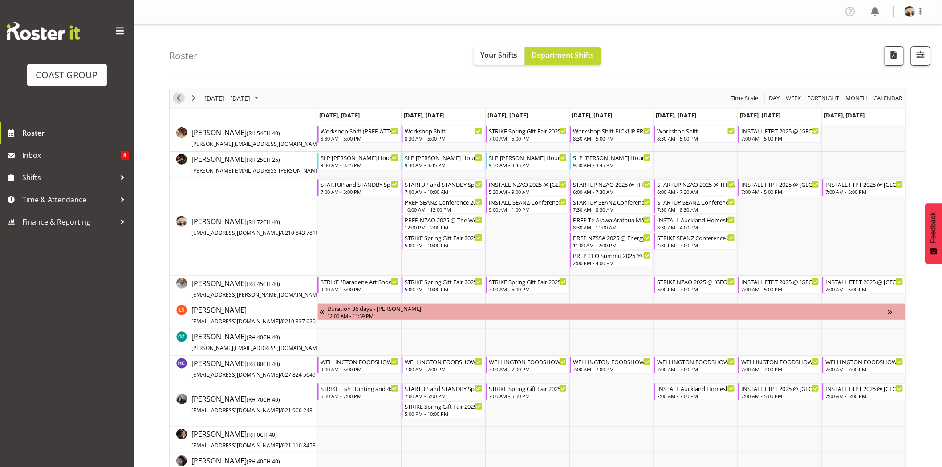
click at [181, 95] on span "Previous" at bounding box center [178, 98] width 11 height 11
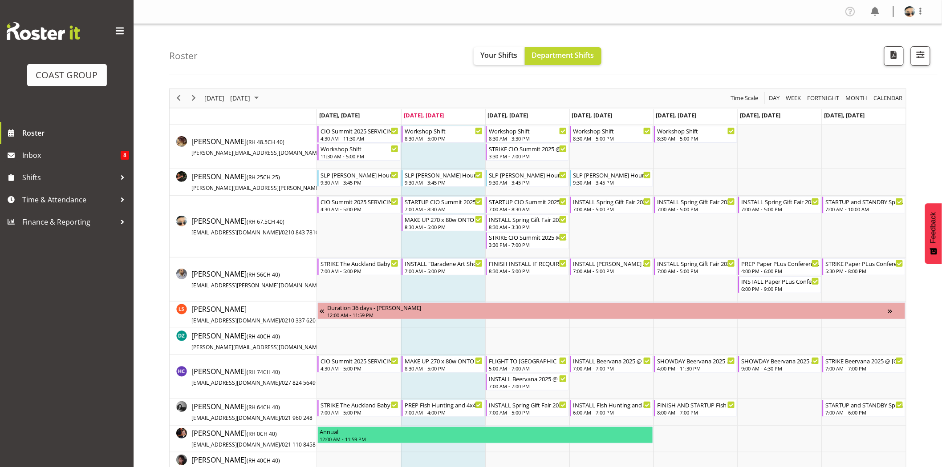
click at [415, 253] on td "Timeline Week of August 19, 2025" at bounding box center [443, 227] width 84 height 62
drag, startPoint x: 177, startPoint y: 94, endPoint x: 299, endPoint y: 8, distance: 149.4
click at [177, 94] on span "Previous" at bounding box center [178, 98] width 11 height 11
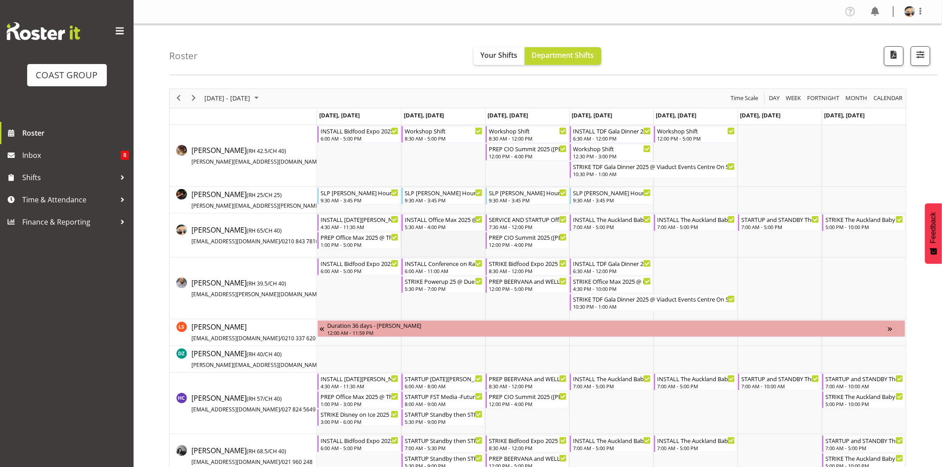
click at [465, 243] on td "Timeline Week of August 12, 2025" at bounding box center [443, 236] width 84 height 44
drag, startPoint x: 181, startPoint y: 98, endPoint x: 188, endPoint y: 98, distance: 6.7
click at [181, 98] on span "Previous" at bounding box center [178, 98] width 11 height 11
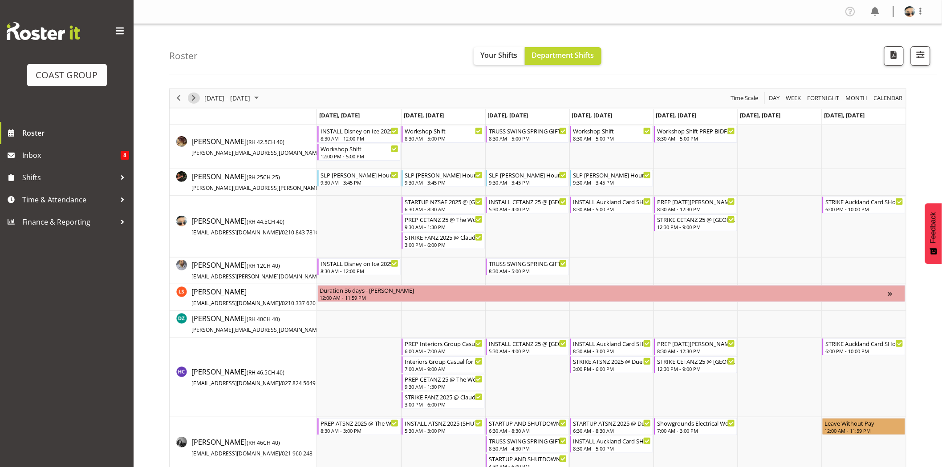
click at [193, 99] on span "Next" at bounding box center [193, 98] width 11 height 11
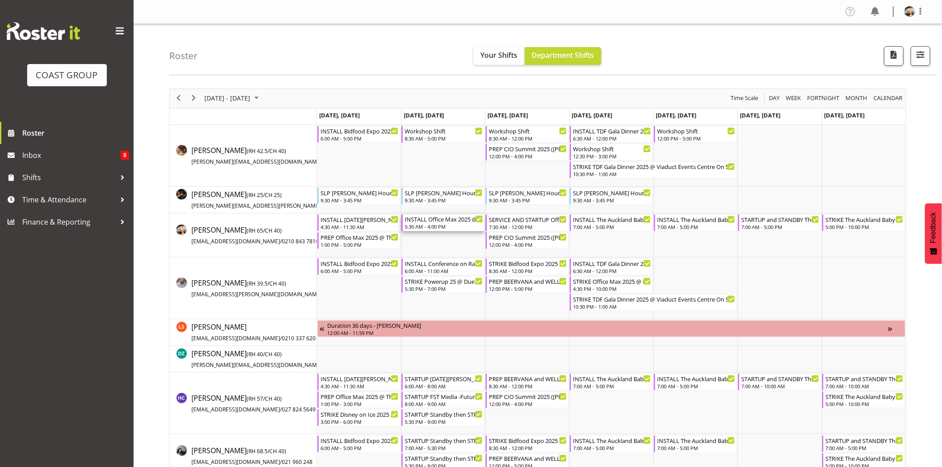
click at [435, 222] on div "INSTALL Office Max 2025 @ Claudelands On Site @ 0700" at bounding box center [444, 219] width 78 height 9
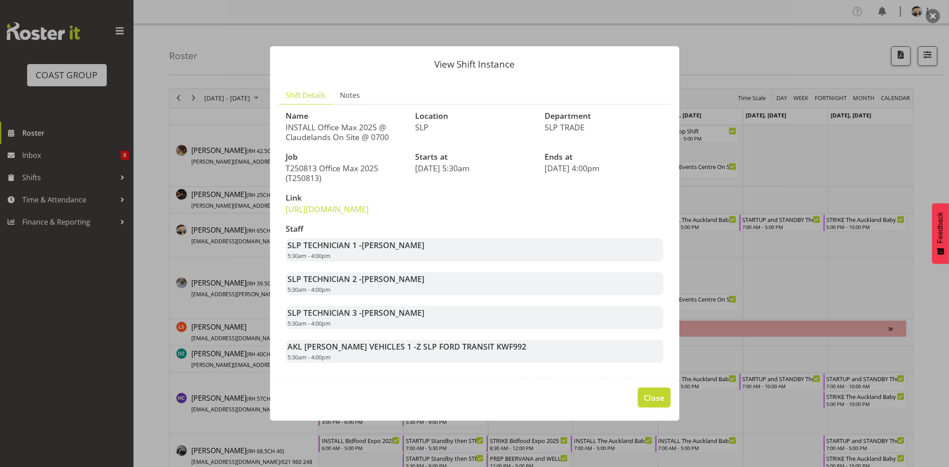
click at [650, 404] on span "Close" at bounding box center [654, 398] width 20 height 12
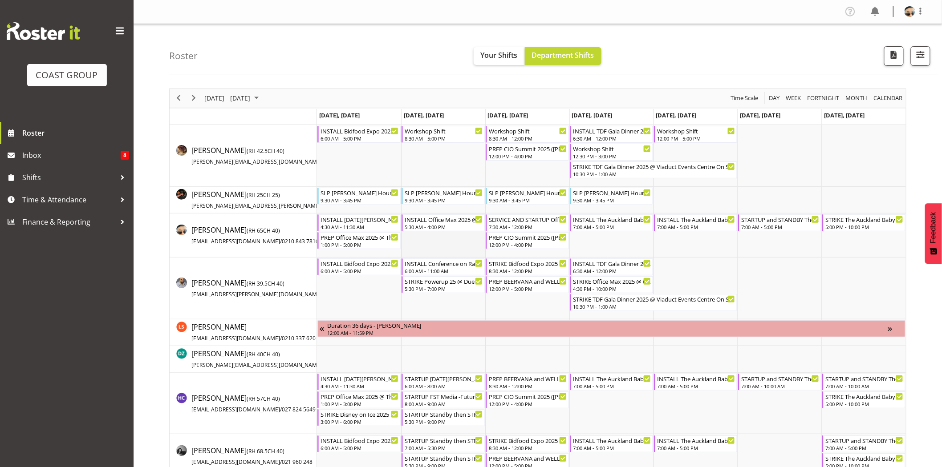
click at [437, 242] on td "Timeline Week of August 12, 2025" at bounding box center [443, 236] width 84 height 44
click at [361, 163] on td "Timeline Week of August 12, 2025" at bounding box center [359, 156] width 84 height 62
click at [192, 97] on span "Next" at bounding box center [193, 98] width 11 height 11
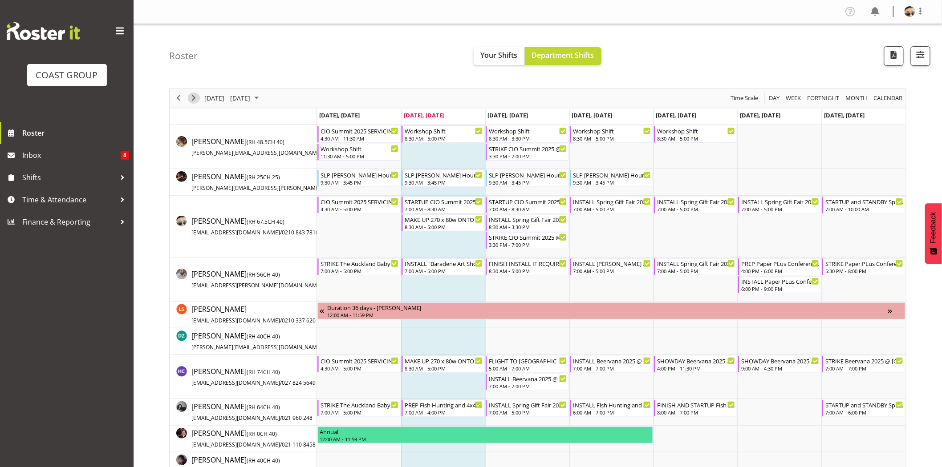
click at [194, 101] on span "Next" at bounding box center [193, 98] width 11 height 11
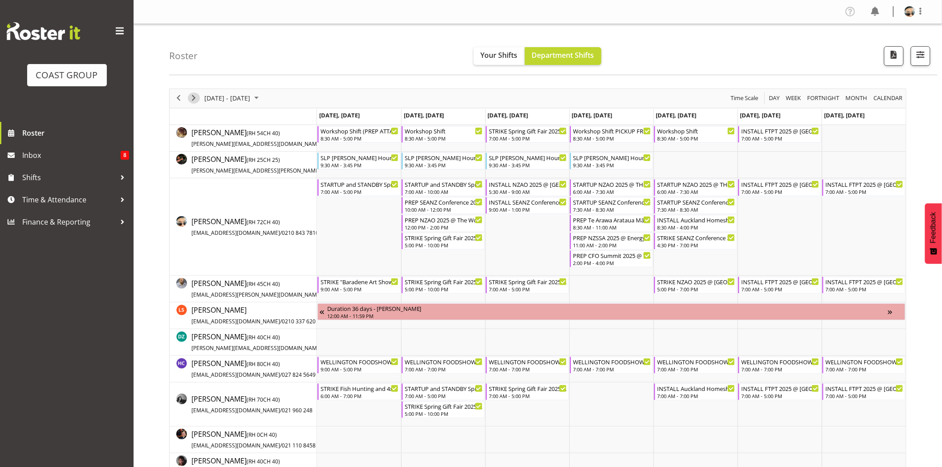
click at [192, 99] on span "Next" at bounding box center [193, 98] width 11 height 11
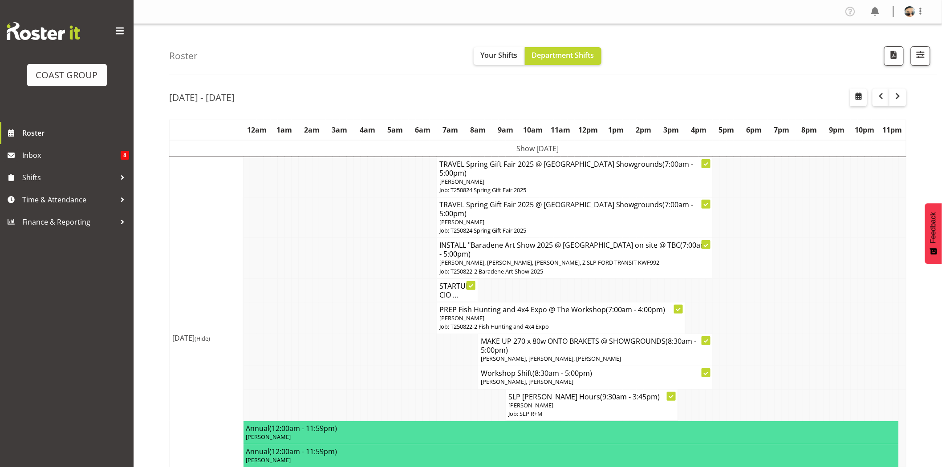
click at [398, 247] on td at bounding box center [398, 258] width 7 height 41
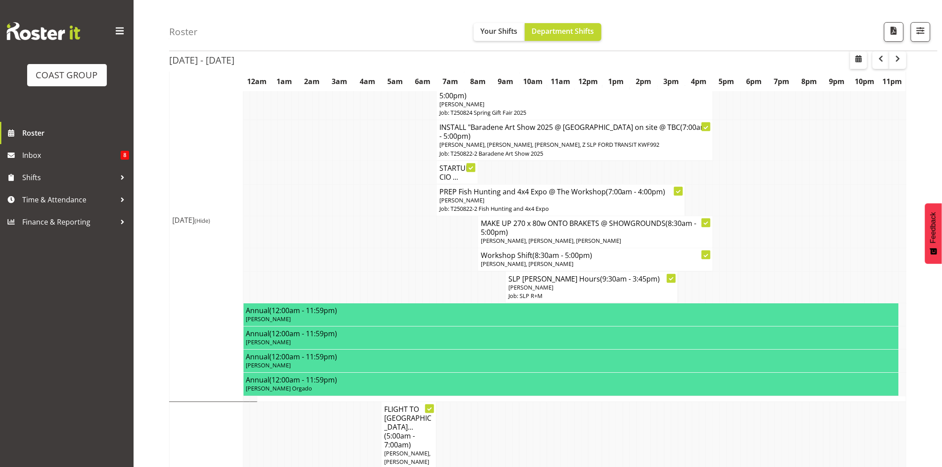
scroll to position [46, 0]
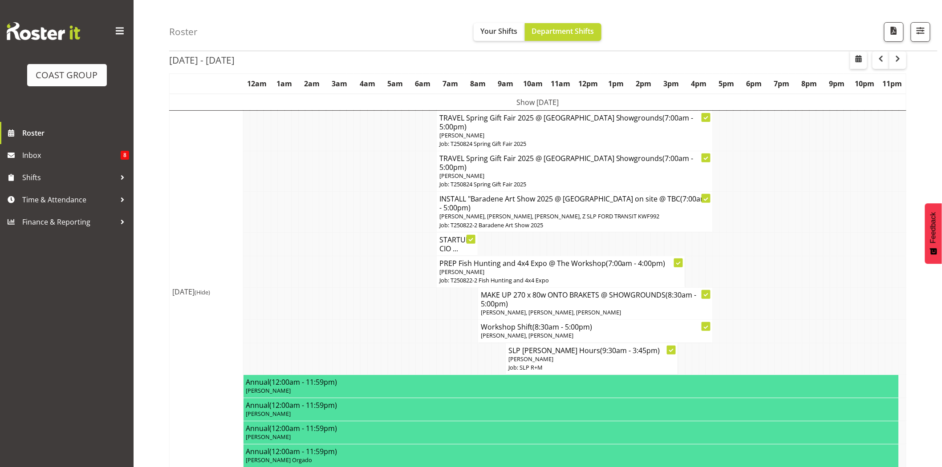
click at [580, 291] on h4 "MAKE UP 270 x 80w ONTO BRAKETS @ SHOWGROUNDS (8:30am - 5:00pm)" at bounding box center [595, 300] width 229 height 18
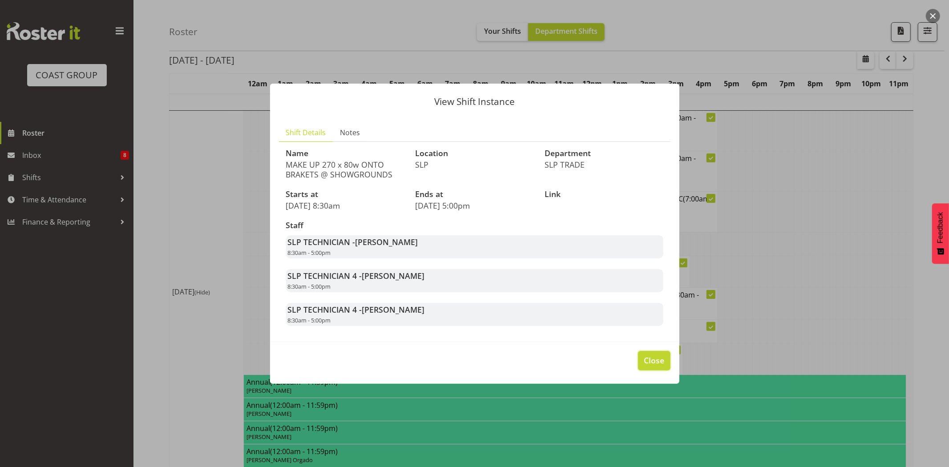
click at [660, 357] on span "Close" at bounding box center [654, 361] width 20 height 12
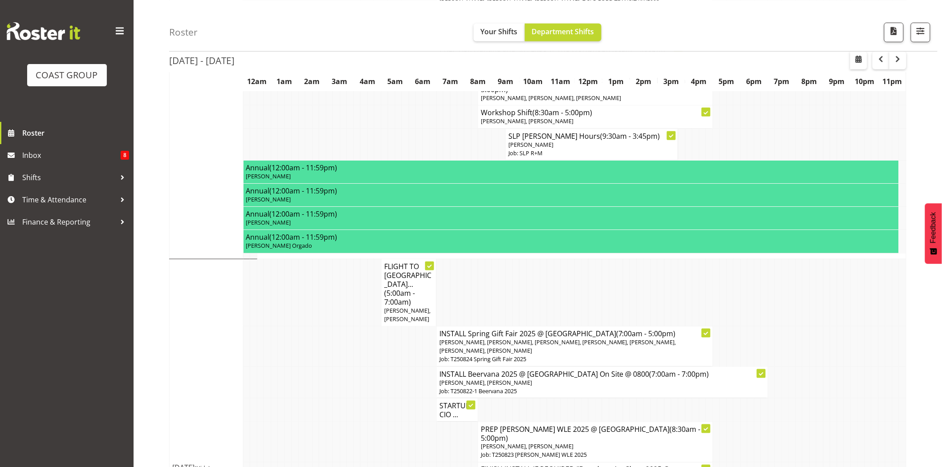
scroll to position [268, 0]
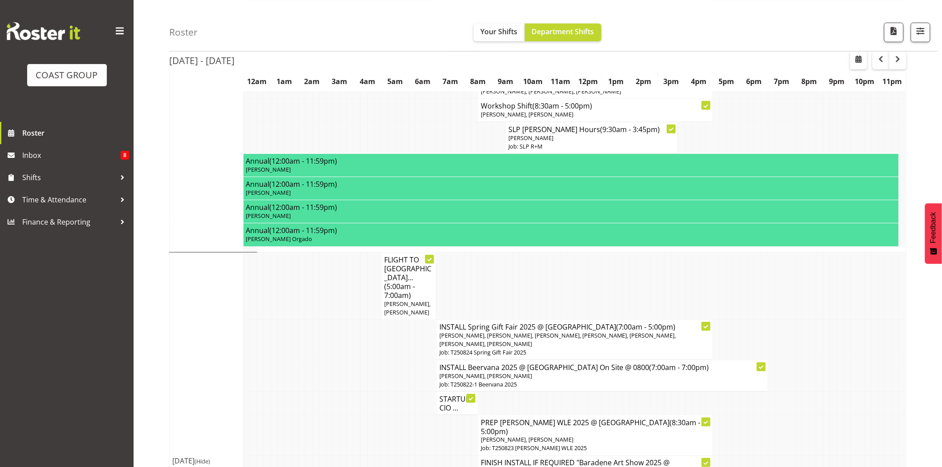
click at [483, 122] on td at bounding box center [481, 138] width 7 height 32
click at [262, 124] on td at bounding box center [260, 138] width 7 height 32
click at [224, 171] on td "Tue 19th Aug 2025 (Hide)" at bounding box center [207, 70] width 74 height 363
click at [324, 122] on td at bounding box center [322, 138] width 7 height 32
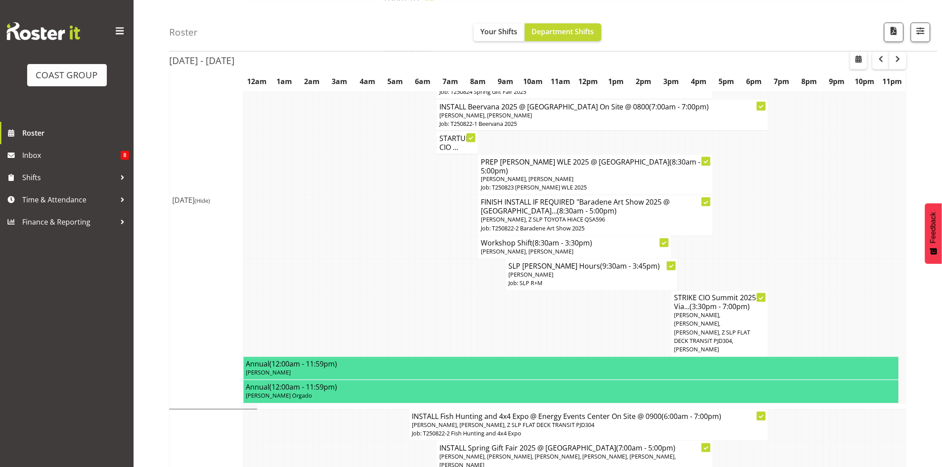
scroll to position [533, 0]
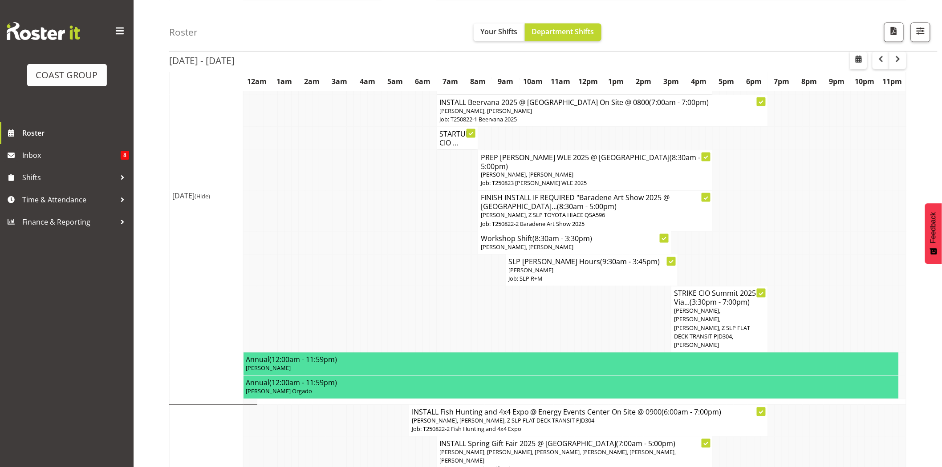
click at [704, 307] on p "Aaron Grant, Aof Anujarawat, Jesse Hawira, Z SLP FLAT DECK TRANSIT PJD304, Samm…" at bounding box center [719, 328] width 91 height 43
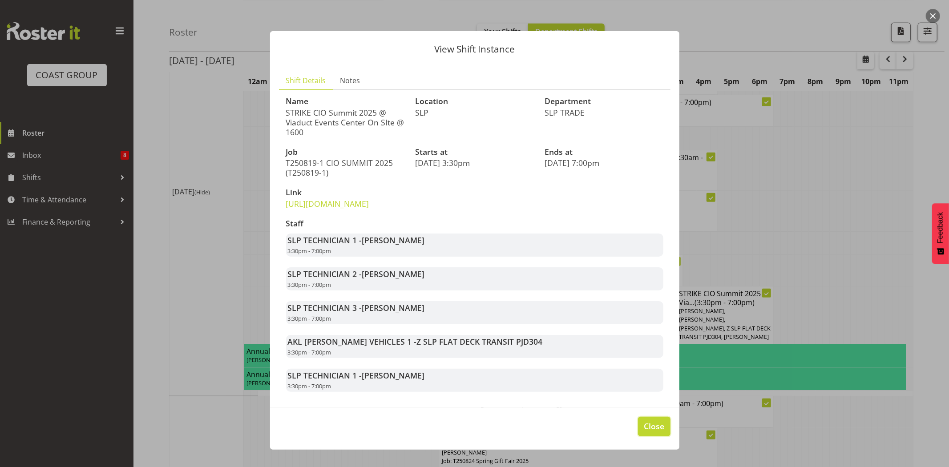
click at [644, 432] on span "Close" at bounding box center [654, 427] width 20 height 12
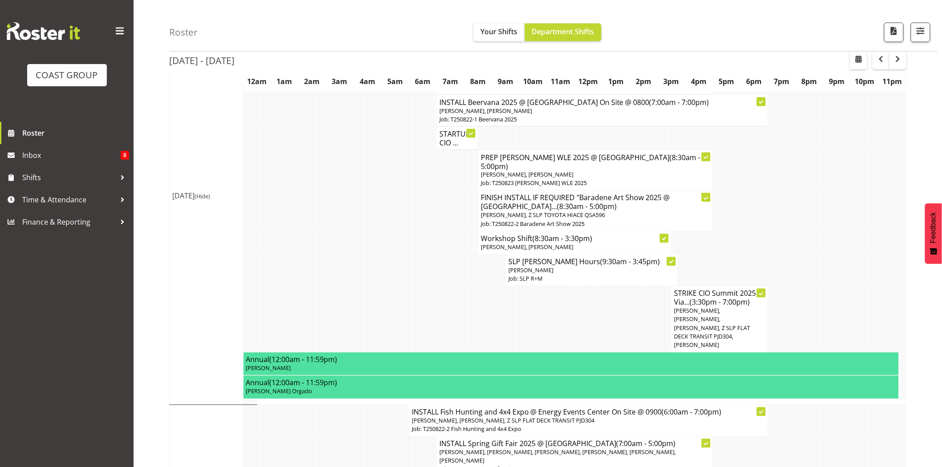
click at [630, 289] on td at bounding box center [633, 320] width 7 height 66
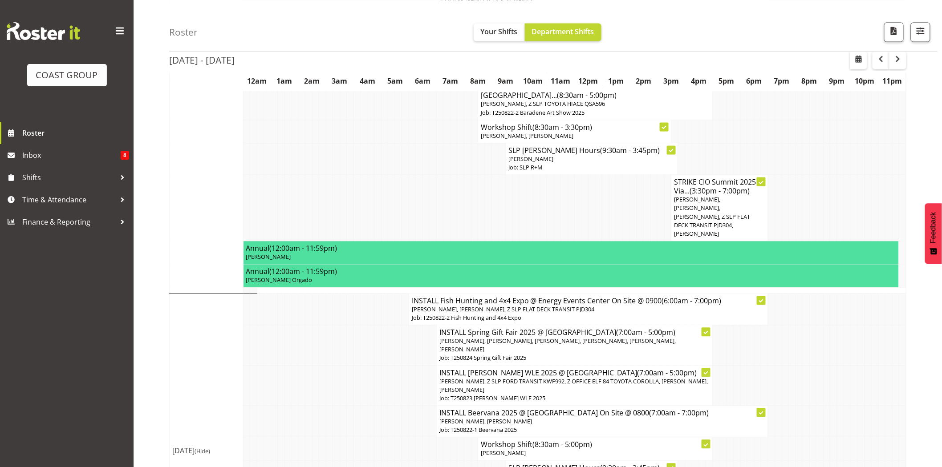
scroll to position [653, 0]
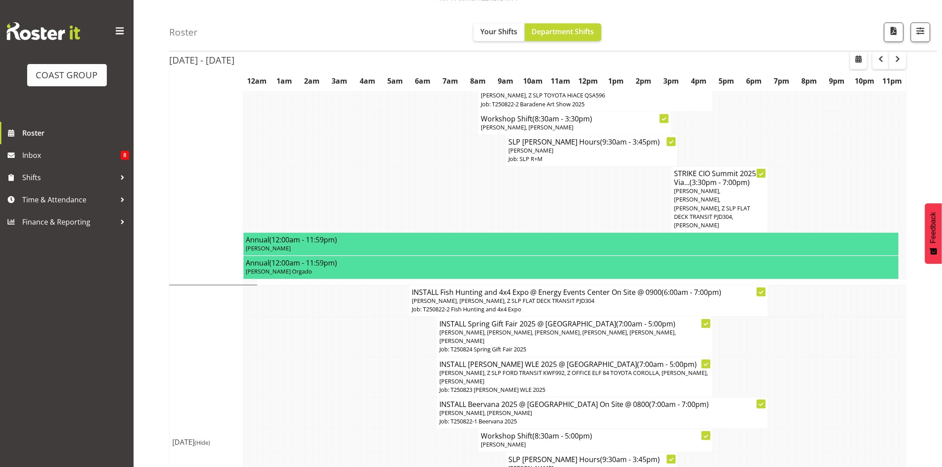
click at [410, 317] on td at bounding box center [412, 337] width 7 height 41
click at [521, 297] on span "Hayden Watts, Kent Stevens, Z SLP FLAT DECK TRANSIT PJD304" at bounding box center [503, 301] width 183 height 8
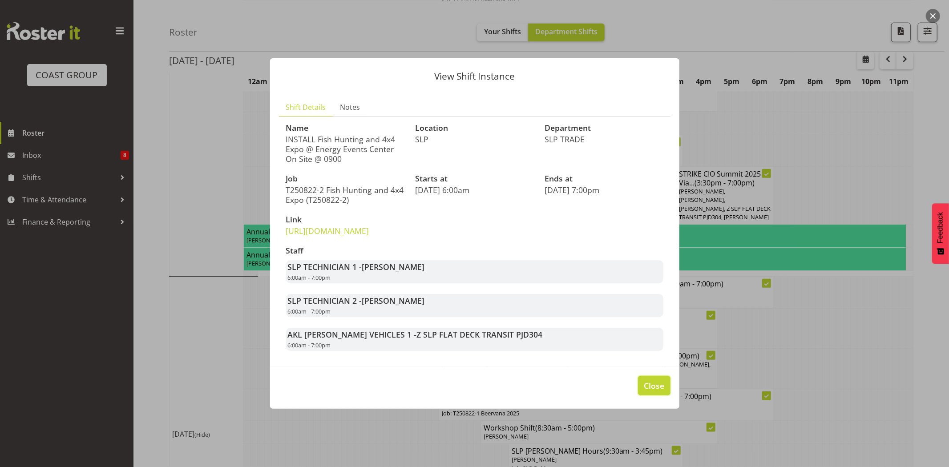
click at [649, 392] on span "Close" at bounding box center [654, 386] width 20 height 12
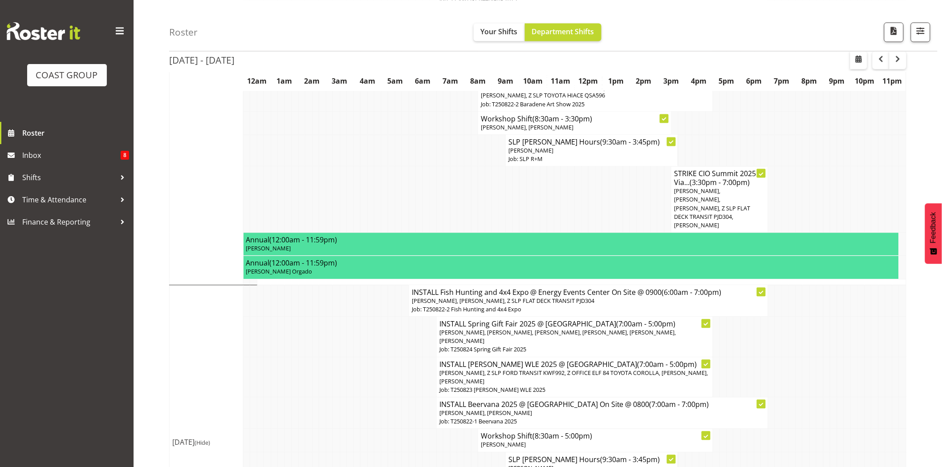
click at [464, 288] on h4 "INSTALL Fish Hunting and 4x4 Expo @ Energy Events Center On Site @ 0900 (6:00am…" at bounding box center [588, 292] width 353 height 9
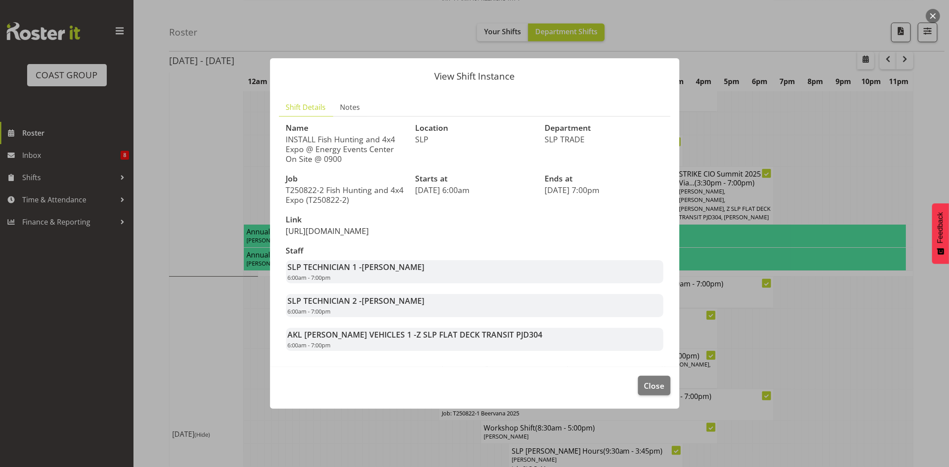
click at [369, 235] on link "https://drive.google.com/drive/folders/1MVxFKzfIxWJvdGyzBNZLz9rGE_6E6WZP?usp=dr…" at bounding box center [327, 231] width 83 height 11
click at [655, 392] on span "Close" at bounding box center [654, 386] width 20 height 12
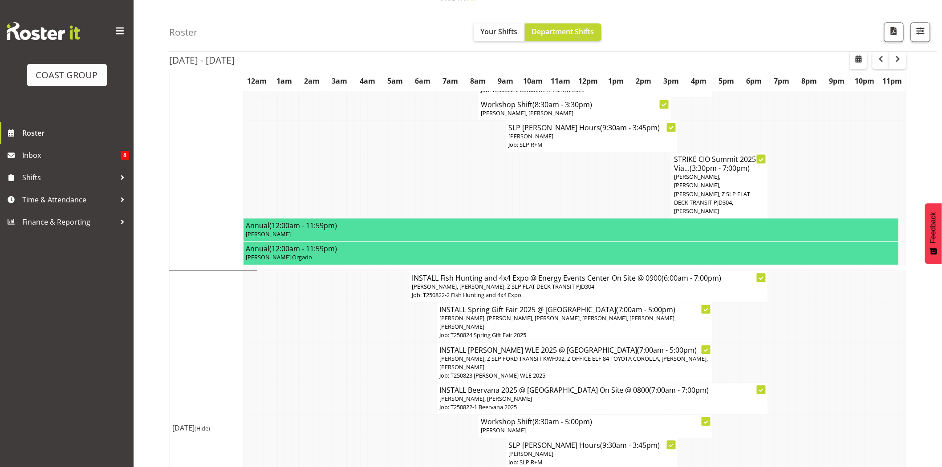
scroll to position [0, 0]
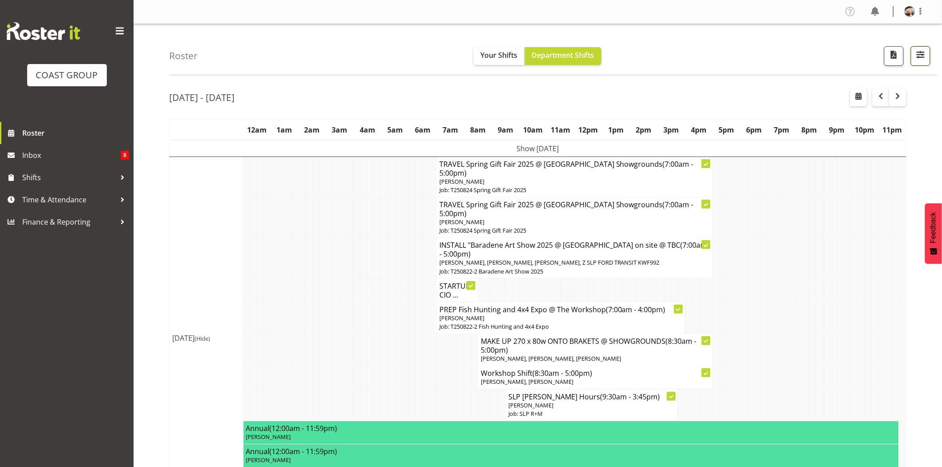
drag, startPoint x: 916, startPoint y: 53, endPoint x: 917, endPoint y: 64, distance: 10.3
click at [917, 54] on span "button" at bounding box center [921, 55] width 12 height 12
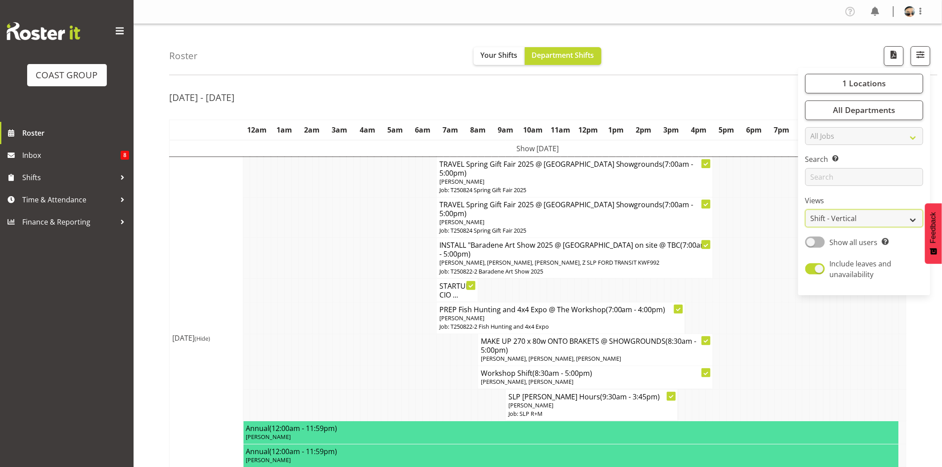
click at [853, 223] on select "Staff Role Shift - Horizontal Shift - Vertical Staff - Location" at bounding box center [864, 219] width 118 height 18
select select "staff"
click at [806, 210] on select "Staff Role Shift - Horizontal Shift - Vertical Staff - Location" at bounding box center [864, 219] width 118 height 18
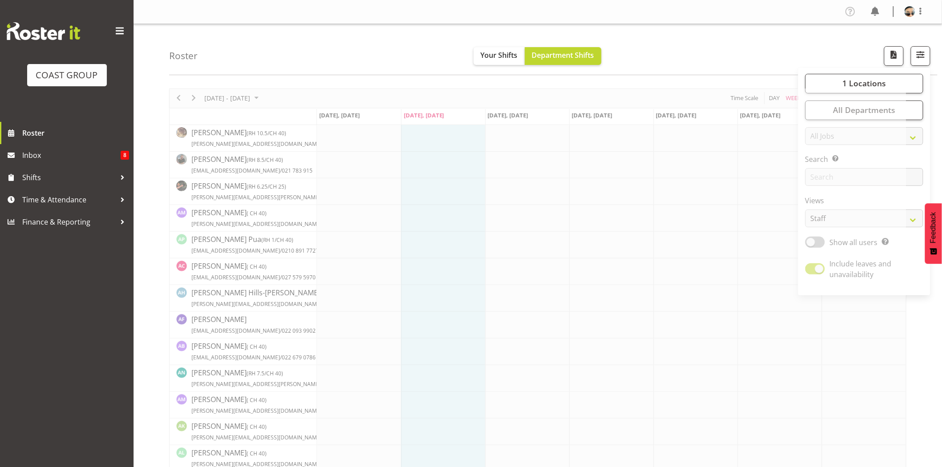
click at [688, 54] on div "Roster Your Shifts Department Shifts 1 Locations Clear CARLTON EVENTS Carlton H…" at bounding box center [553, 49] width 768 height 51
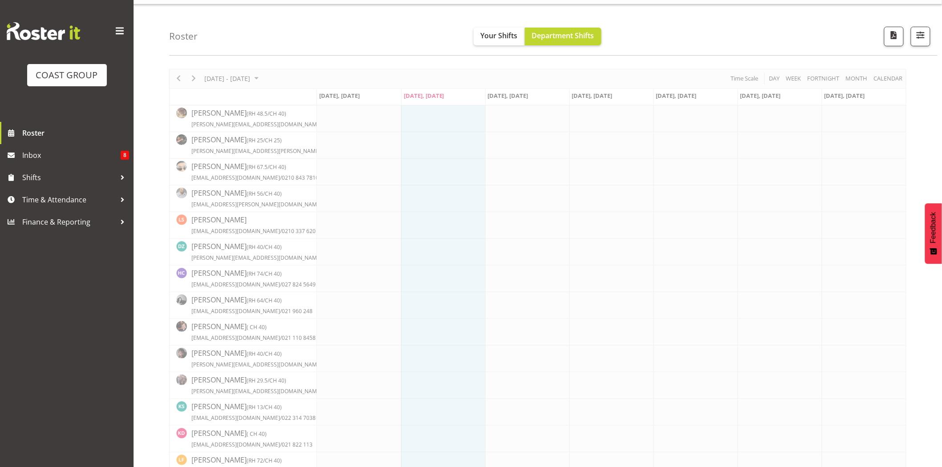
scroll to position [20, 0]
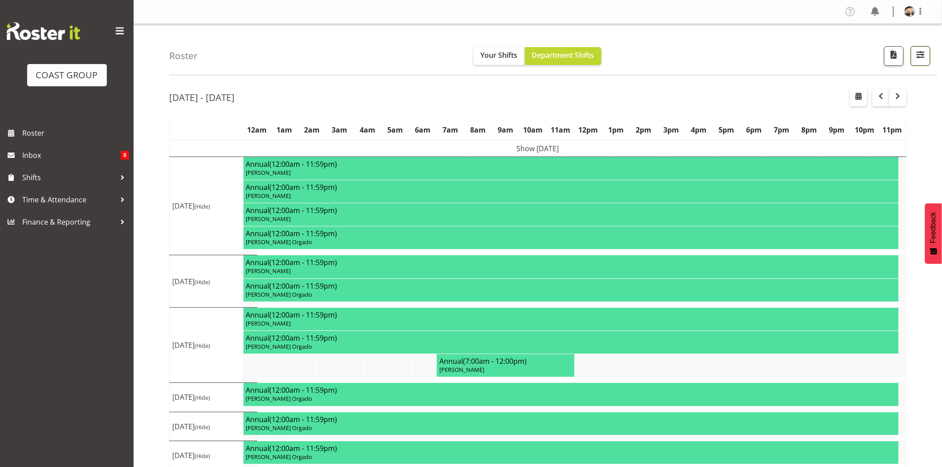
click at [928, 52] on button "button" at bounding box center [921, 56] width 20 height 20
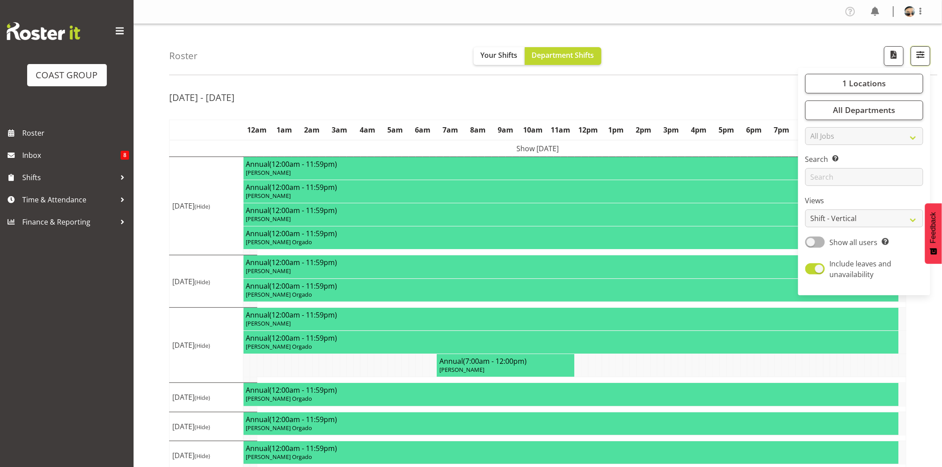
click at [926, 55] on span "button" at bounding box center [921, 55] width 12 height 12
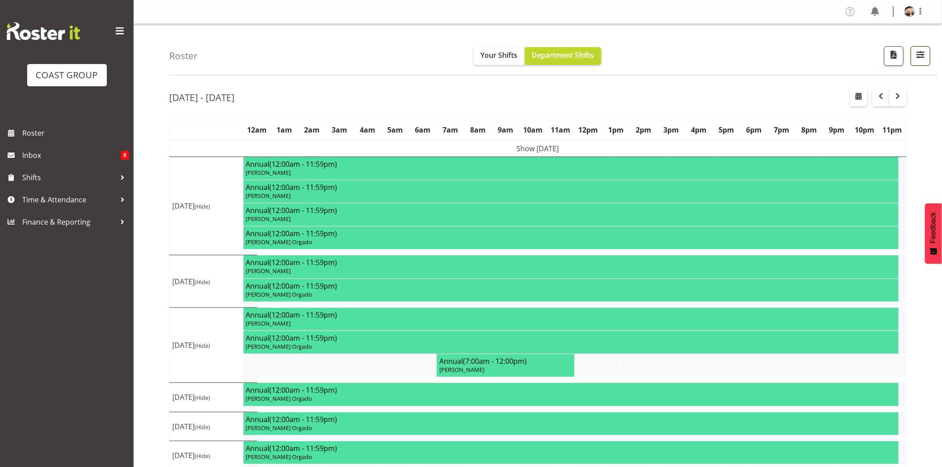
click at [926, 55] on span "button" at bounding box center [921, 55] width 12 height 12
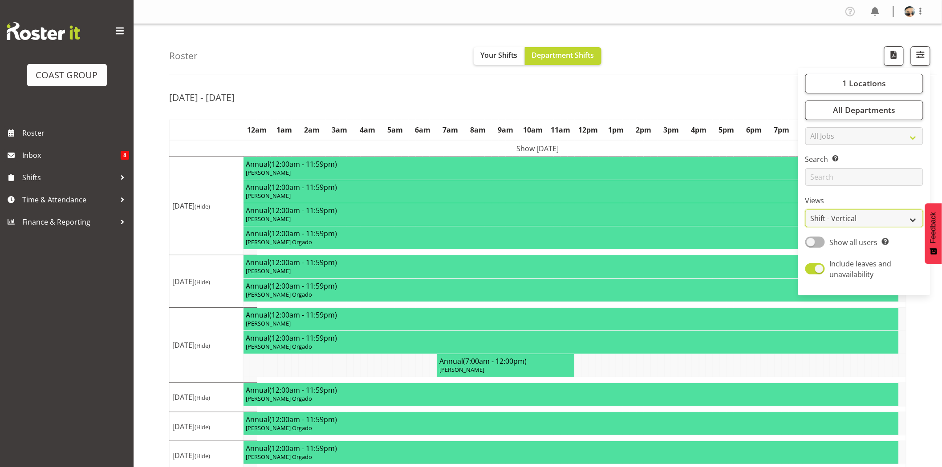
click at [893, 220] on select "Staff Role Shift - Horizontal Shift - Vertical Staff - Location" at bounding box center [864, 219] width 118 height 18
select select "staff"
click at [806, 210] on select "Staff Role Shift - Horizontal Shift - Vertical Staff - Location" at bounding box center [864, 219] width 118 height 18
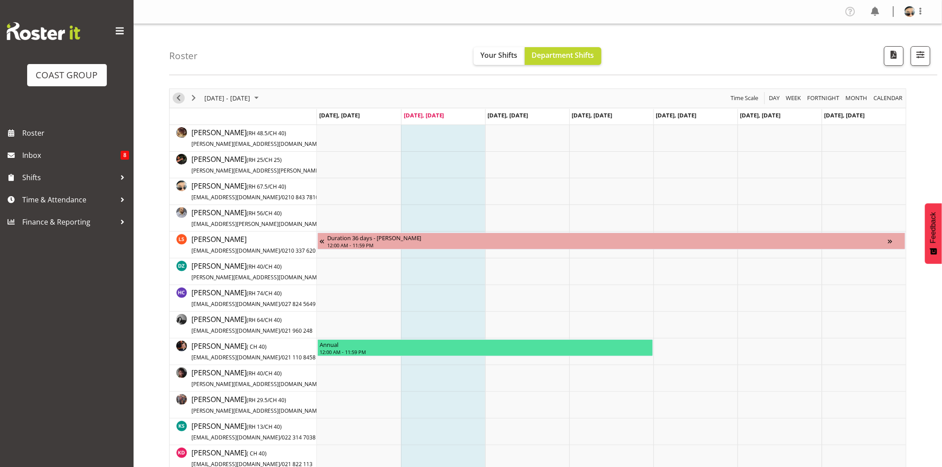
click at [183, 98] on span "Previous" at bounding box center [178, 98] width 11 height 11
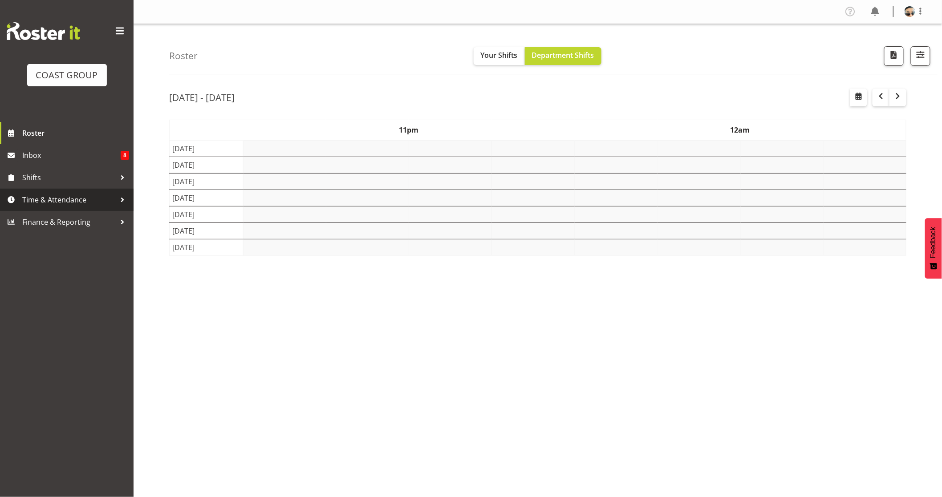
click at [81, 205] on span "Time & Attendance" at bounding box center [68, 199] width 93 height 13
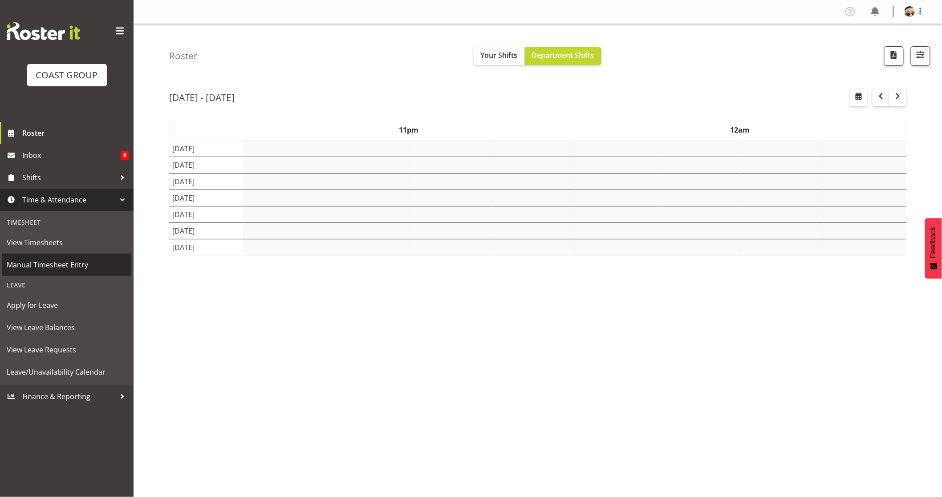
click at [95, 269] on span "Manual Timesheet Entry" at bounding box center [67, 264] width 120 height 13
click at [77, 261] on span "Manual Timesheet Entry" at bounding box center [67, 264] width 120 height 13
click at [85, 196] on span "Time & Attendance" at bounding box center [68, 199] width 93 height 13
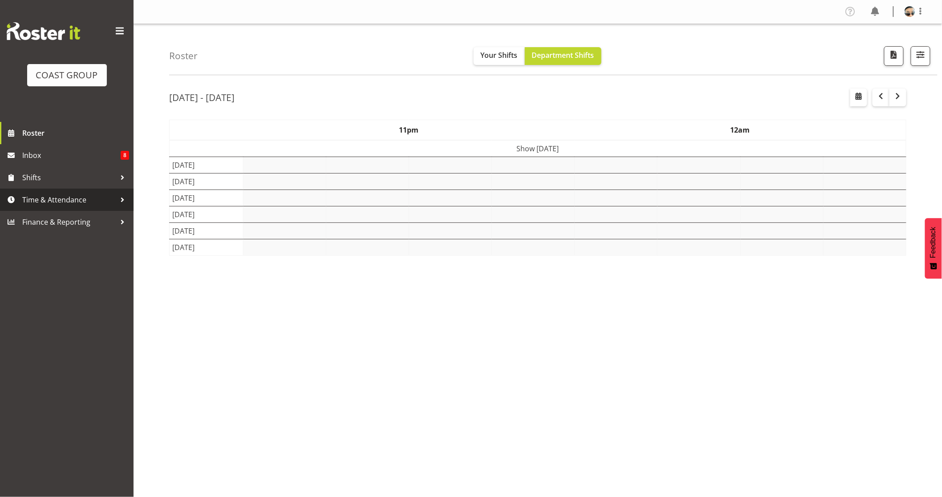
click at [100, 205] on span "Time & Attendance" at bounding box center [68, 199] width 93 height 13
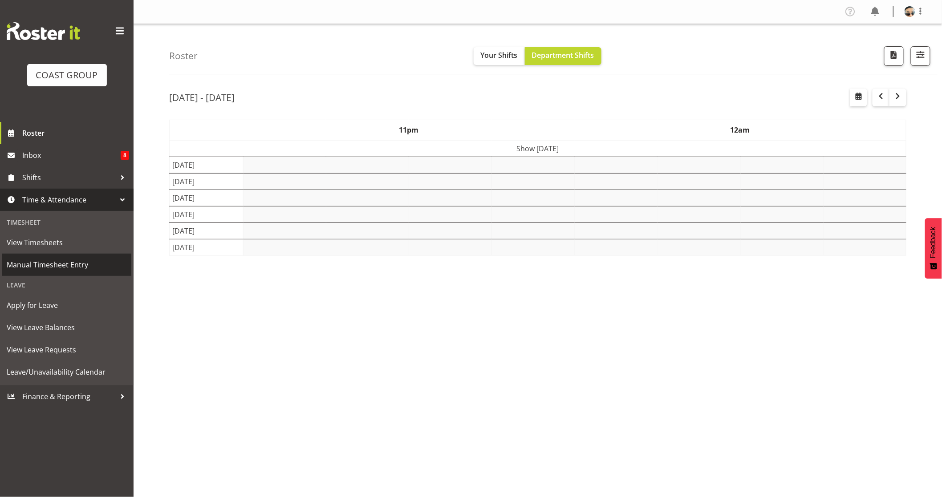
click at [81, 275] on link "Manual Timesheet Entry" at bounding box center [66, 265] width 129 height 22
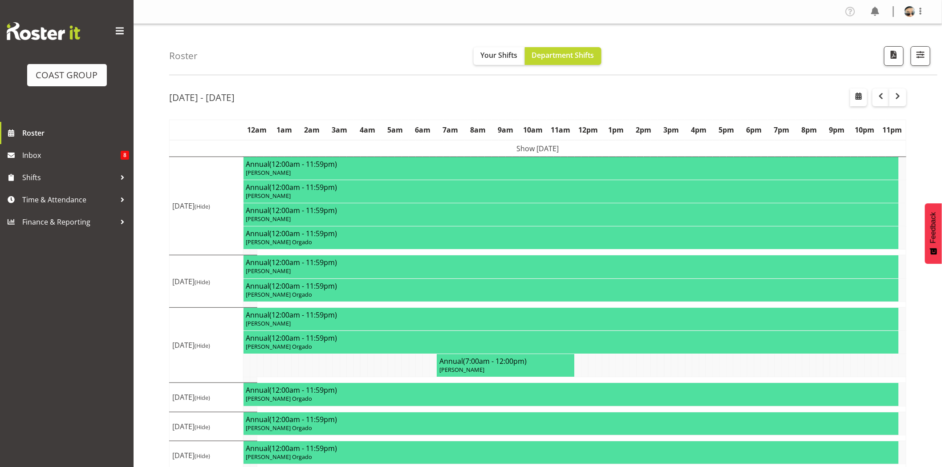
click at [806, 44] on div "Roster Your Shifts Department Shifts 1 Locations Clear CARLTON EVENTS [PERSON_N…" at bounding box center [553, 49] width 768 height 51
click at [917, 67] on div "Roster Your Shifts Department Shifts 1 Locations Clear CARLTON EVENTS [PERSON_N…" at bounding box center [553, 49] width 768 height 51
click at [920, 63] on button "button" at bounding box center [921, 56] width 20 height 20
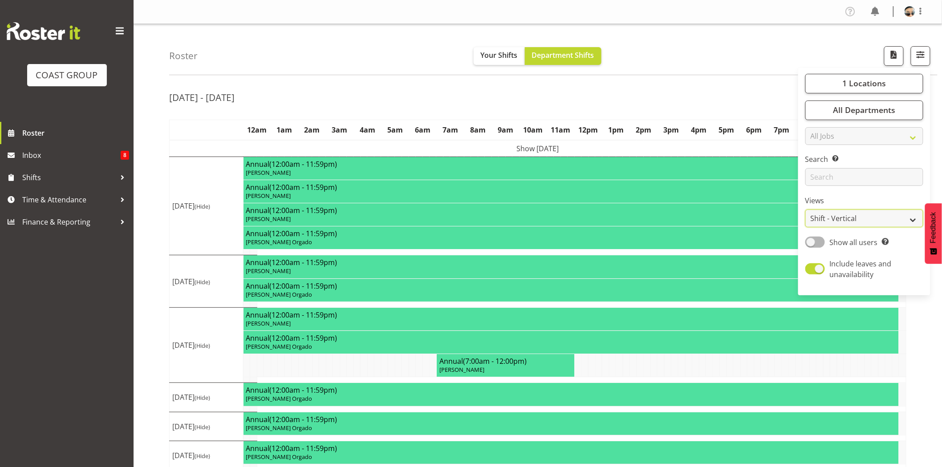
click at [848, 217] on select "Staff Role Shift - Horizontal Shift - Vertical Staff - Location" at bounding box center [864, 219] width 118 height 18
select select "staff"
click at [806, 210] on select "Staff Role Shift - Horizontal Shift - Vertical Staff - Location" at bounding box center [864, 219] width 118 height 18
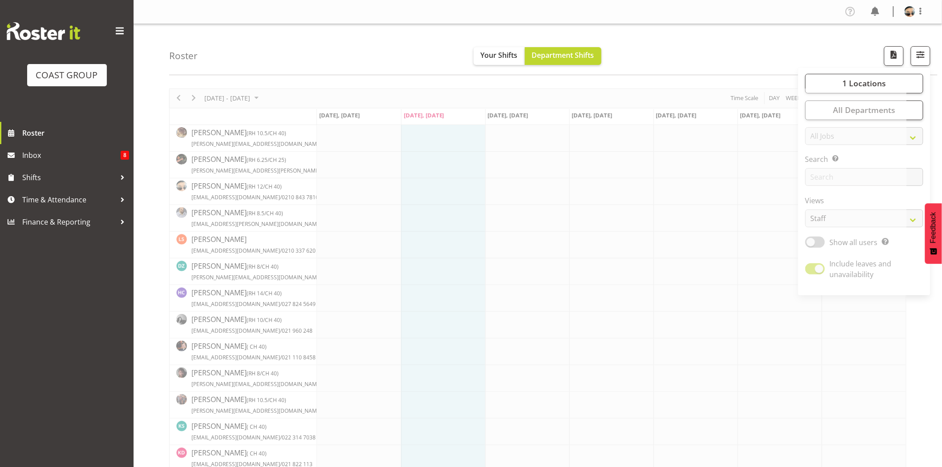
click at [717, 30] on div "Roster Your Shifts Department Shifts 1 Locations Clear CARLTON EVENTS [PERSON_N…" at bounding box center [553, 49] width 768 height 51
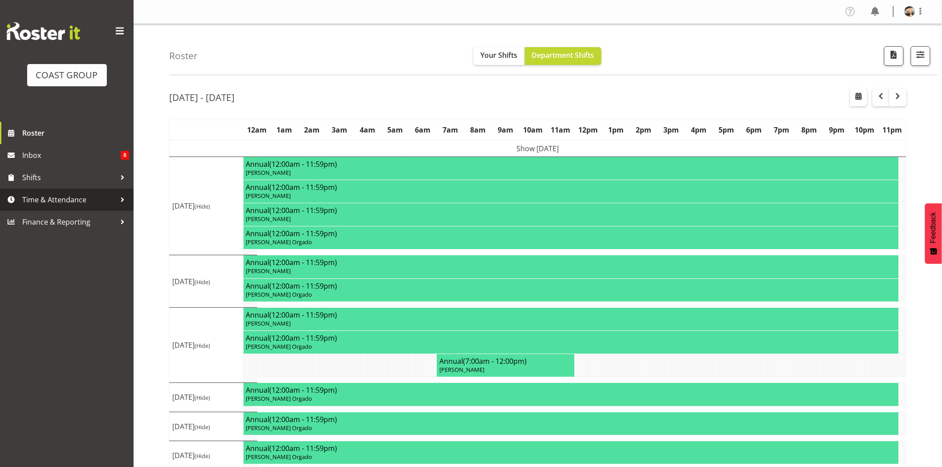
click at [106, 195] on span "Time & Attendance" at bounding box center [68, 199] width 93 height 13
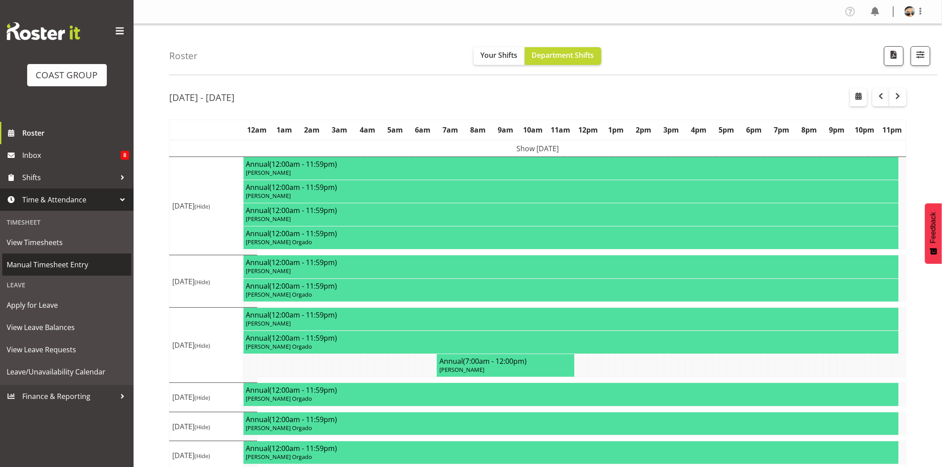
click at [84, 264] on span "Manual Timesheet Entry" at bounding box center [67, 264] width 120 height 13
